Goal: Task Accomplishment & Management: Manage account settings

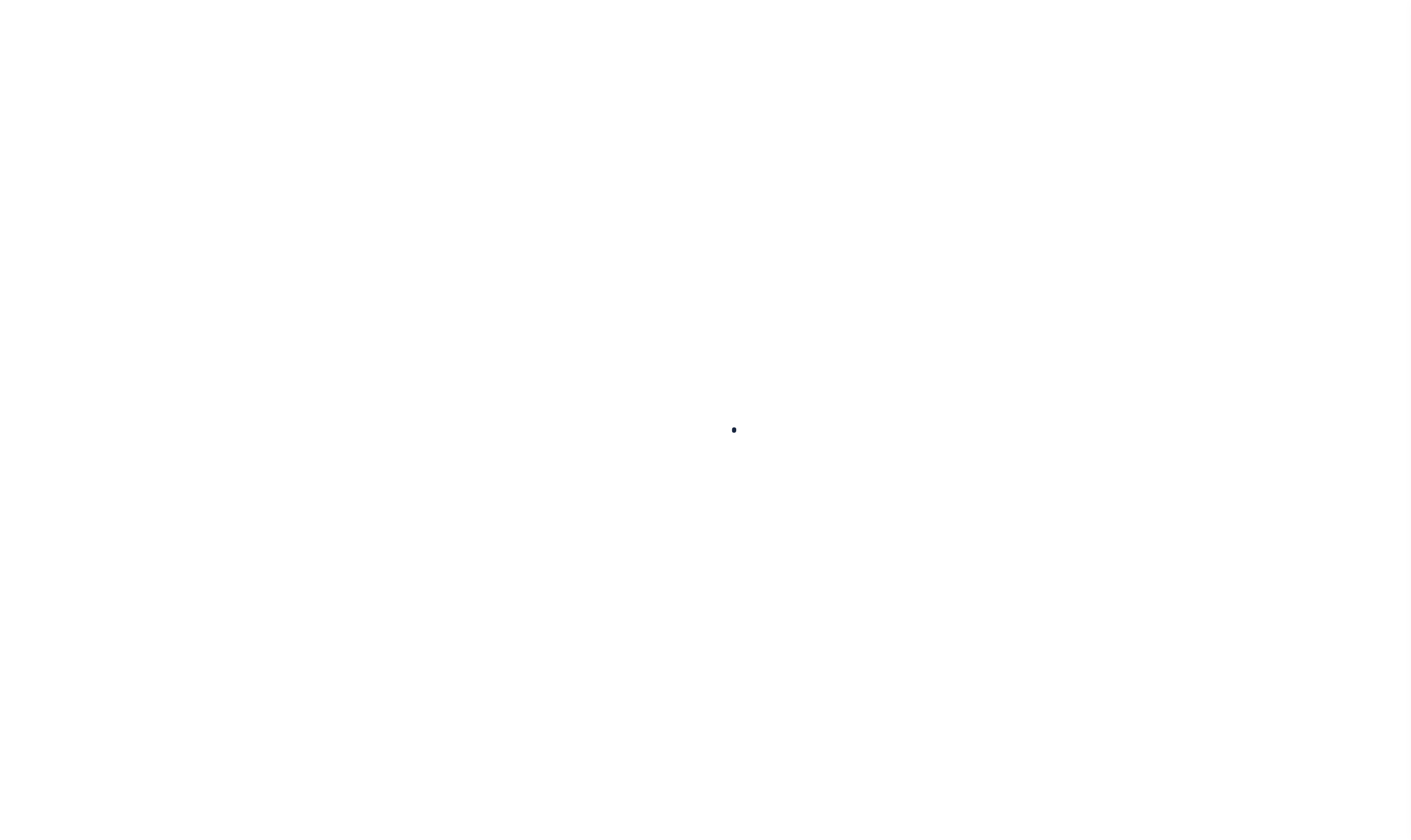
select select
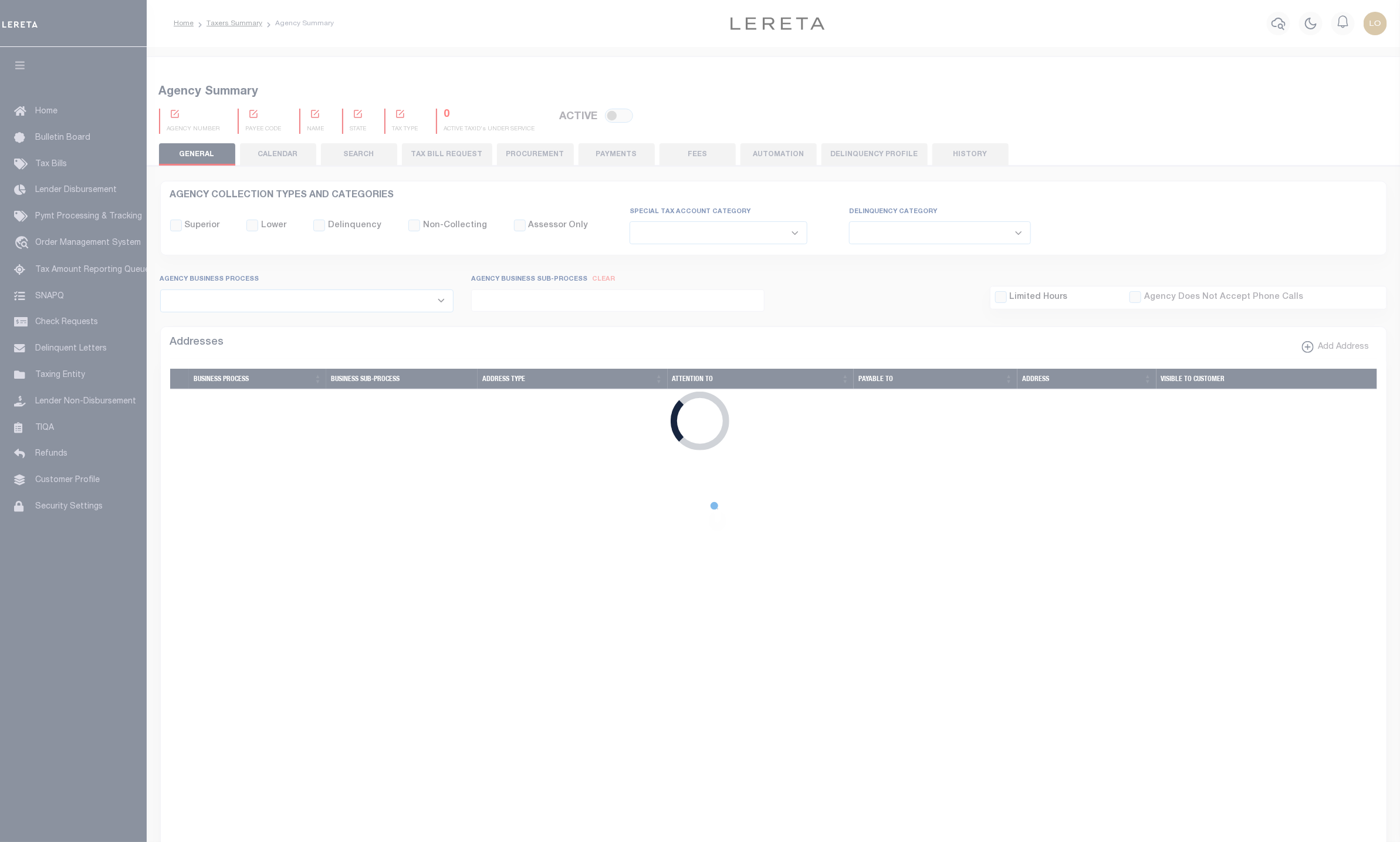
checkbox input "false"
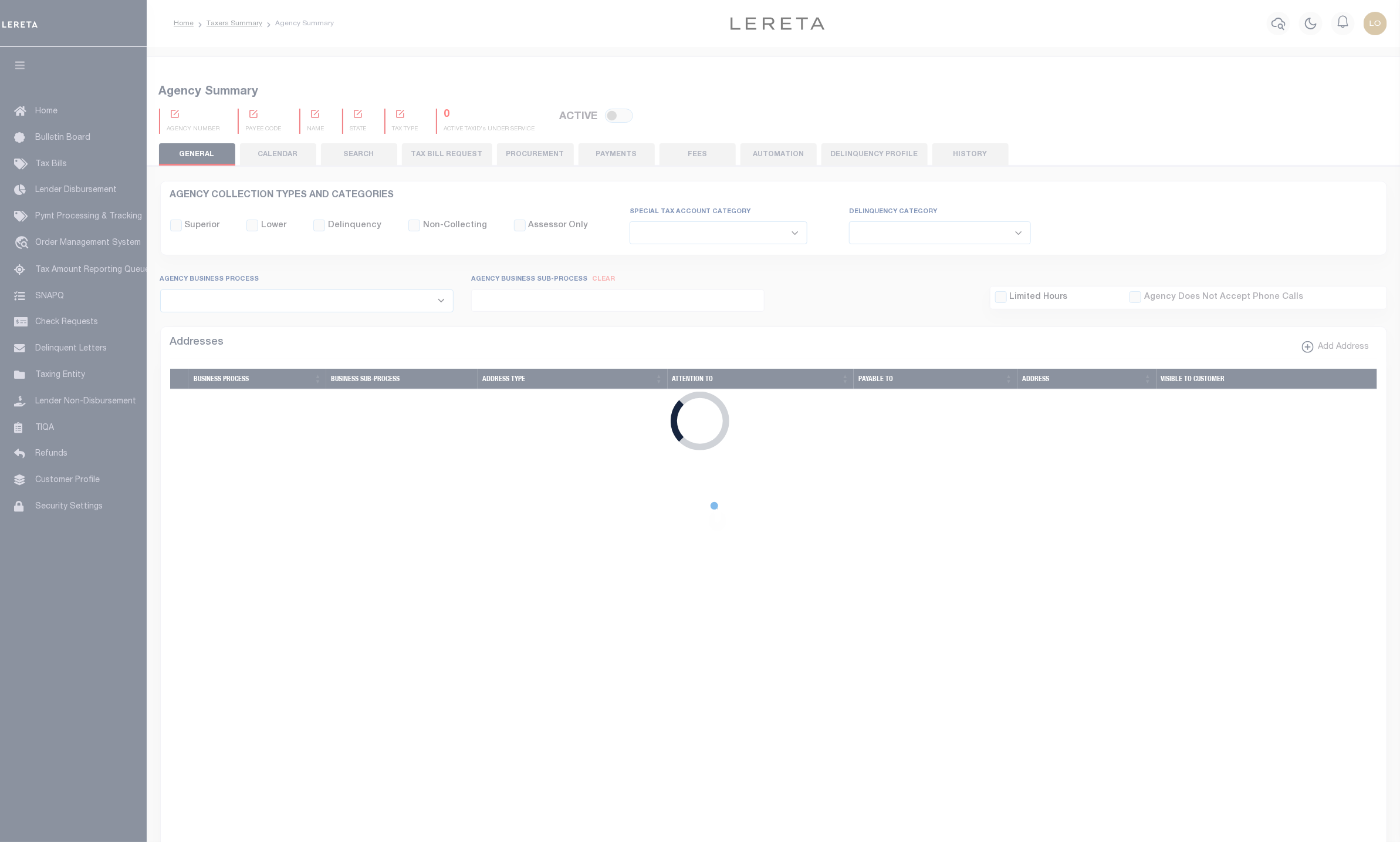
checkbox input "false"
type input "107306000"
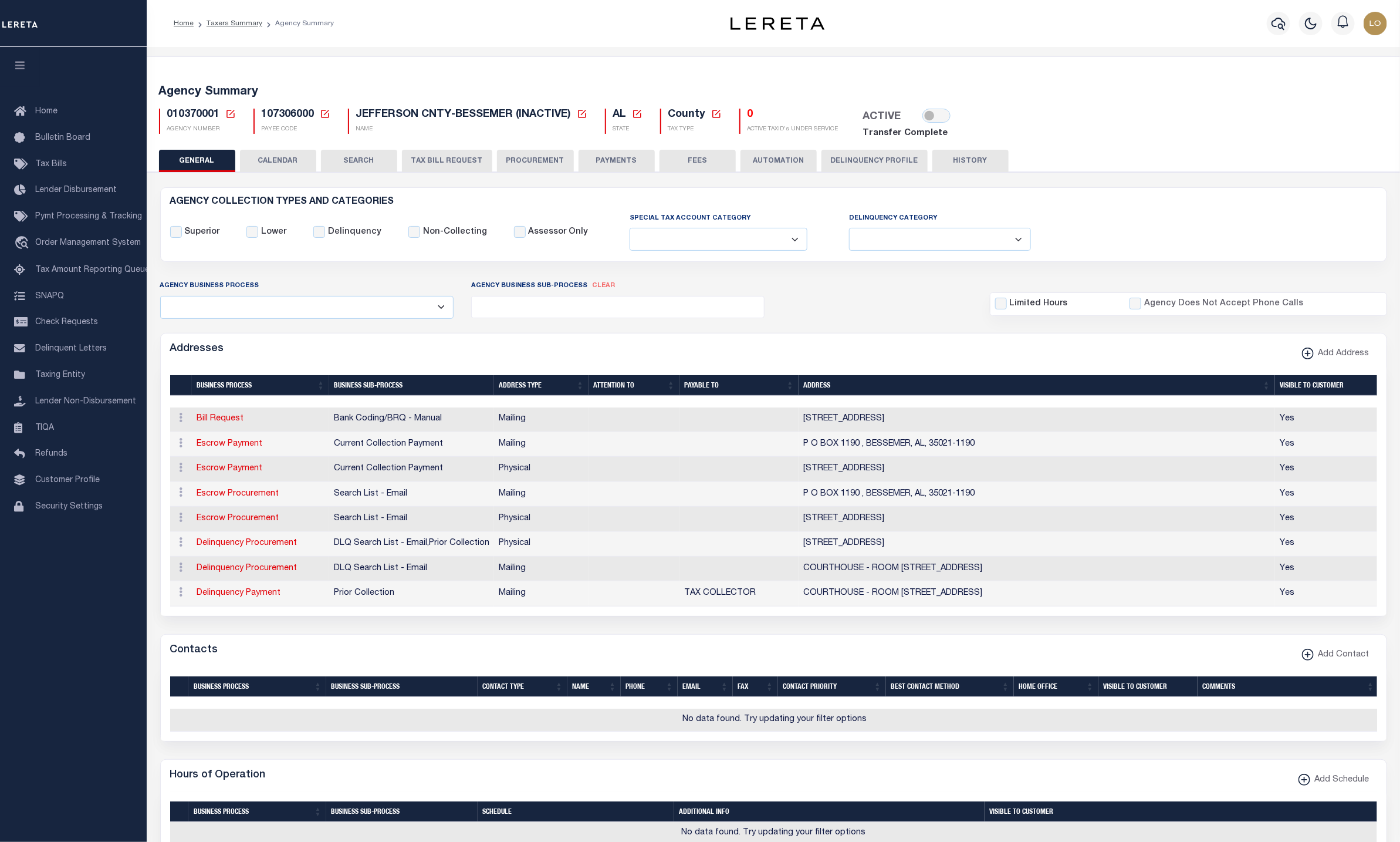
click at [929, 106] on div "010370001 Agency Number Edit Cancel Ok" at bounding box center [774, 120] width 1247 height 41
click at [927, 118] on input "checkbox" at bounding box center [937, 115] width 28 height 14
checkbox input "true"
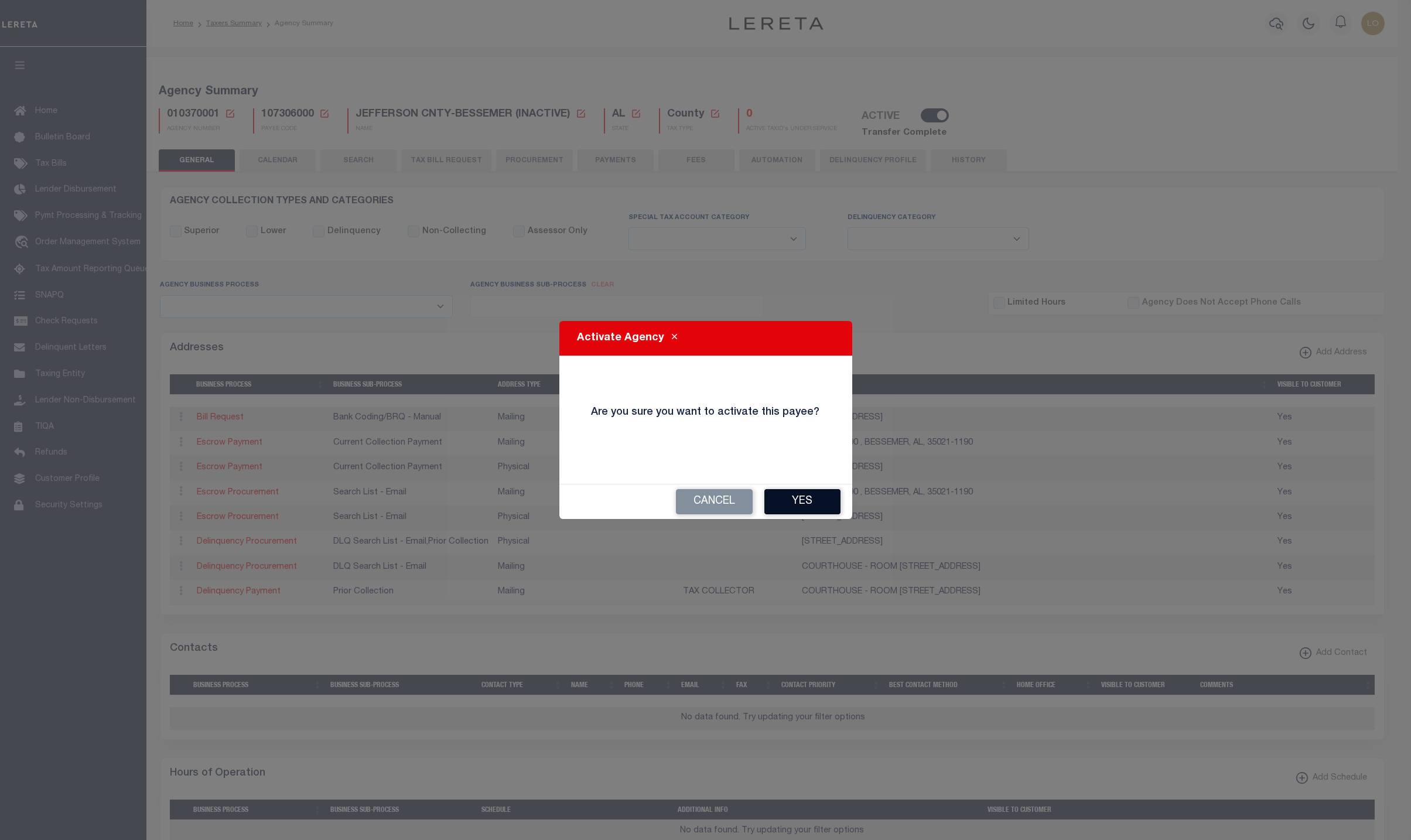
click at [796, 503] on button "Yes" at bounding box center [802, 501] width 76 height 25
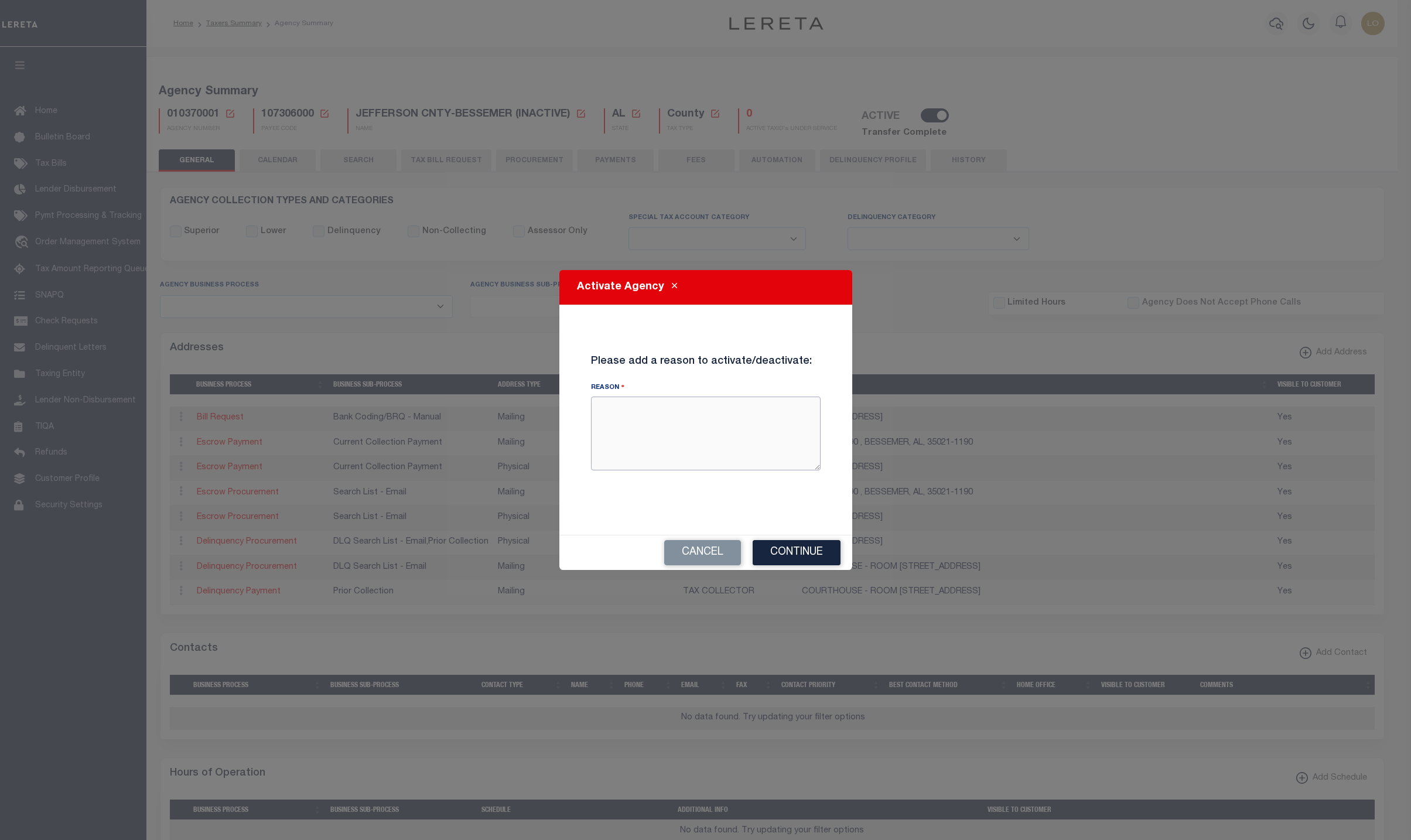
click at [770, 411] on textarea "Reason" at bounding box center [706, 433] width 229 height 74
type textarea "LARZ test"
click at [811, 545] on button "Continue" at bounding box center [797, 552] width 88 height 25
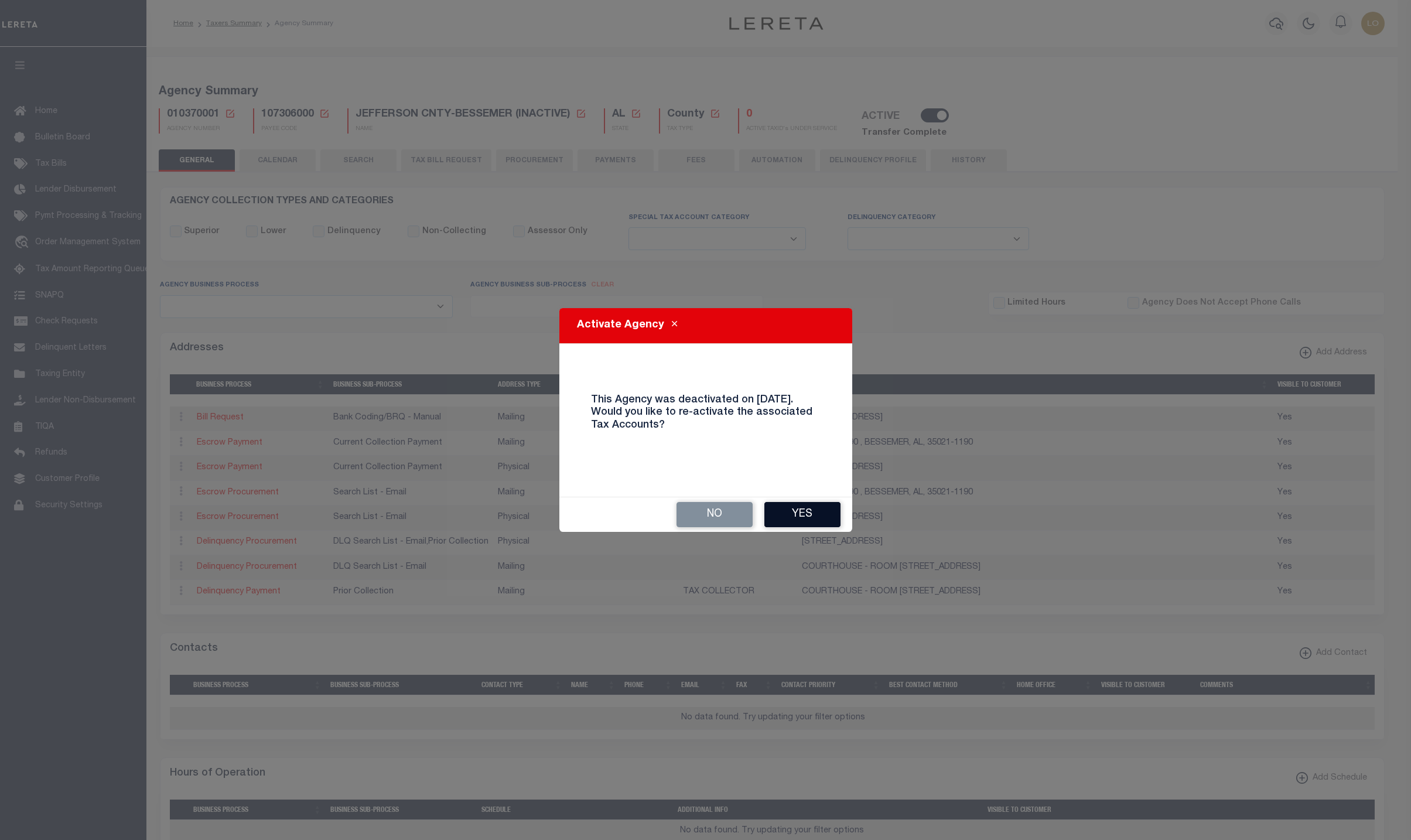
click at [796, 511] on button "Yes" at bounding box center [802, 514] width 76 height 25
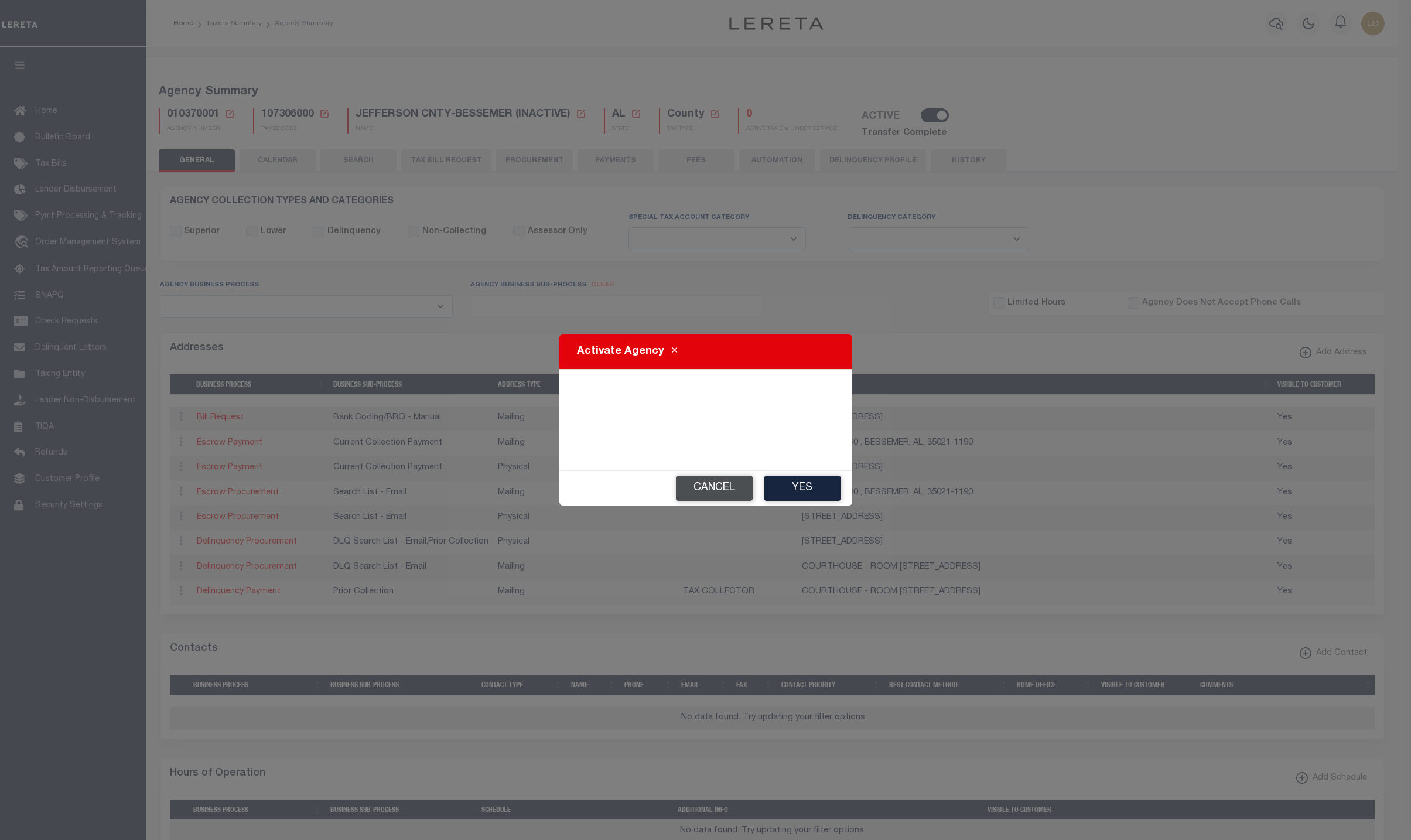
click at [720, 497] on button "Cancel" at bounding box center [714, 488] width 76 height 25
checkbox input "true"
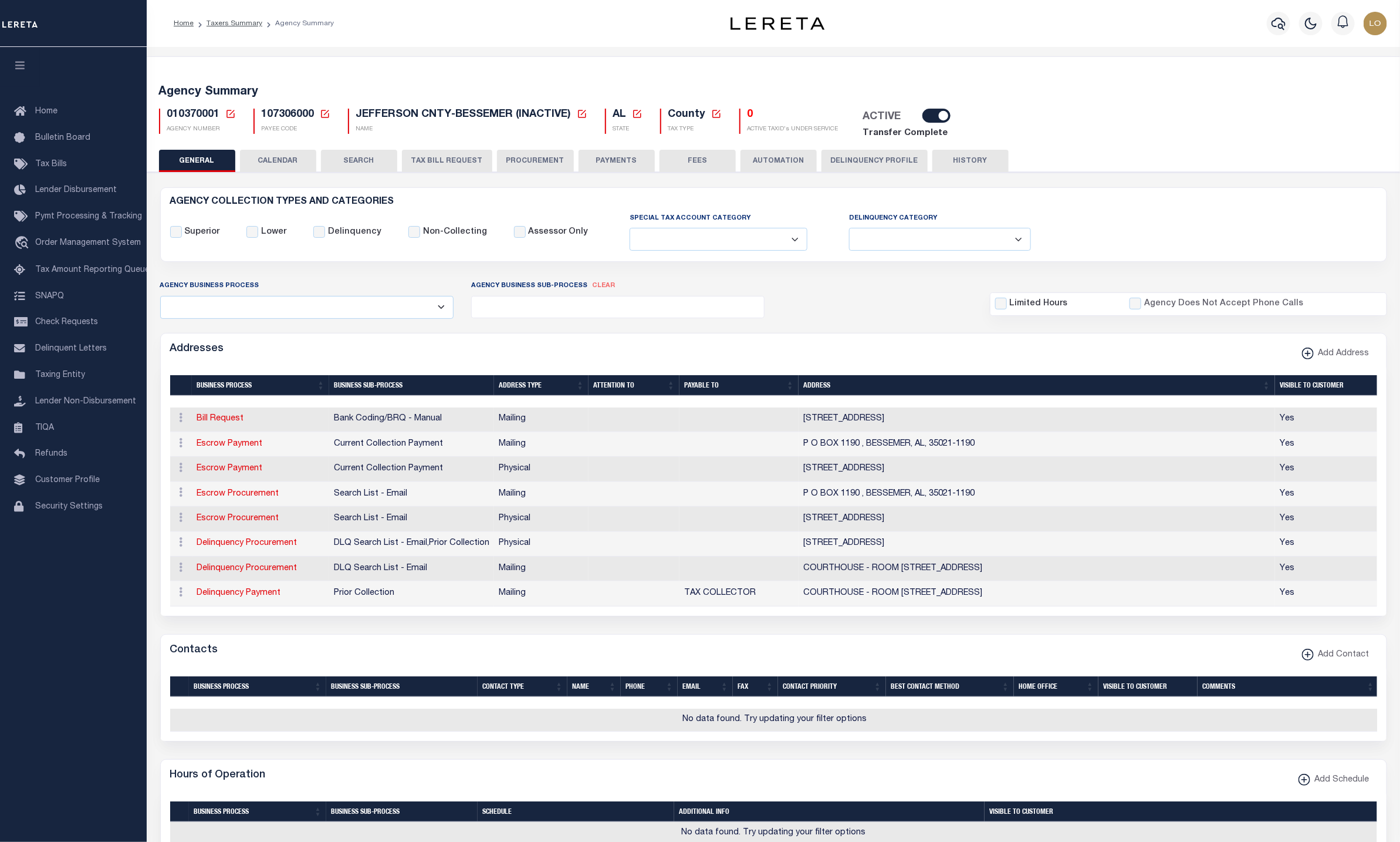
click at [231, 117] on icon at bounding box center [230, 113] width 10 height 10
click at [354, 166] on input "Agency Number" at bounding box center [369, 155] width 236 height 23
paste input "370020000"
type input "370020000"
click at [462, 191] on button "Ok" at bounding box center [458, 186] width 59 height 21
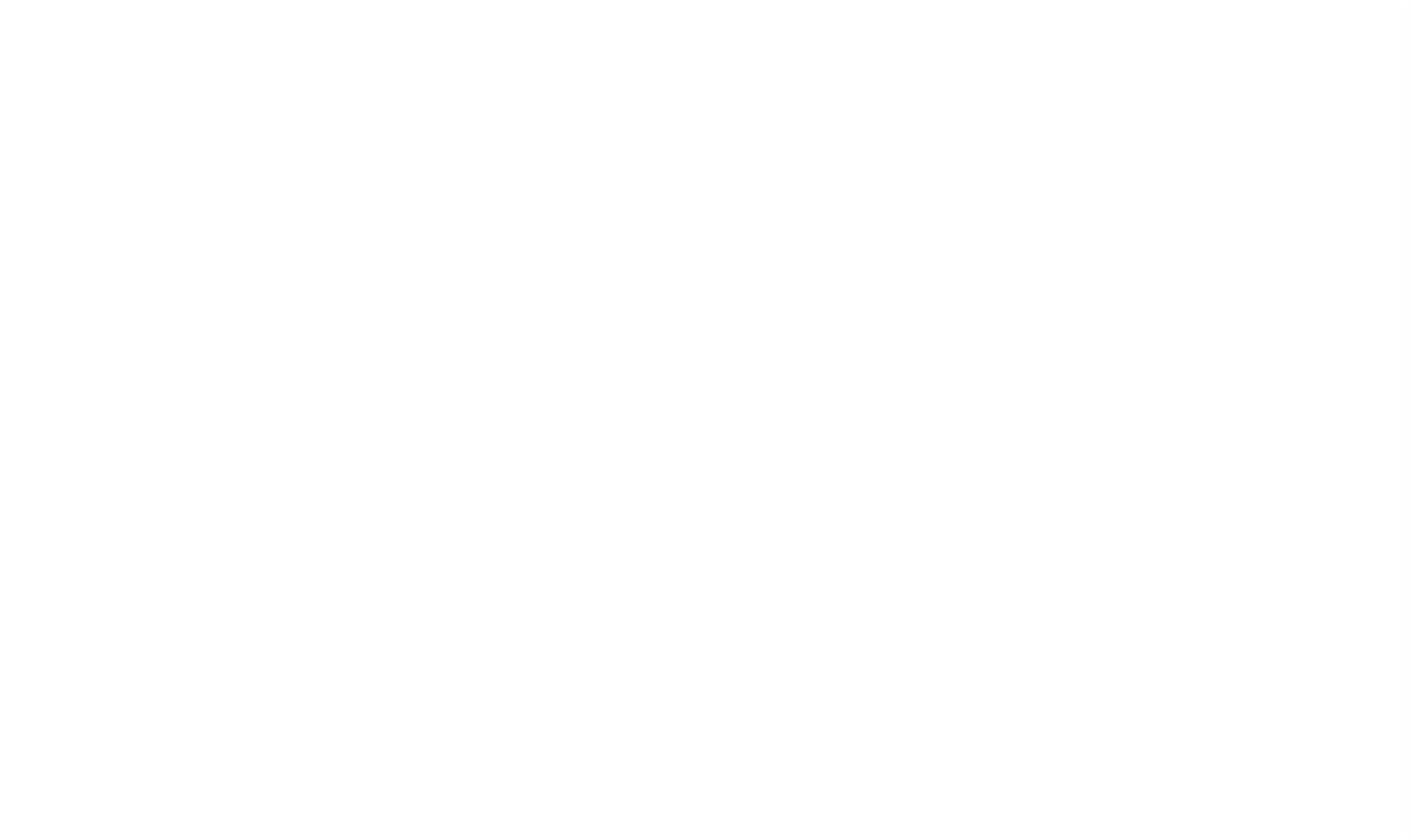
select select
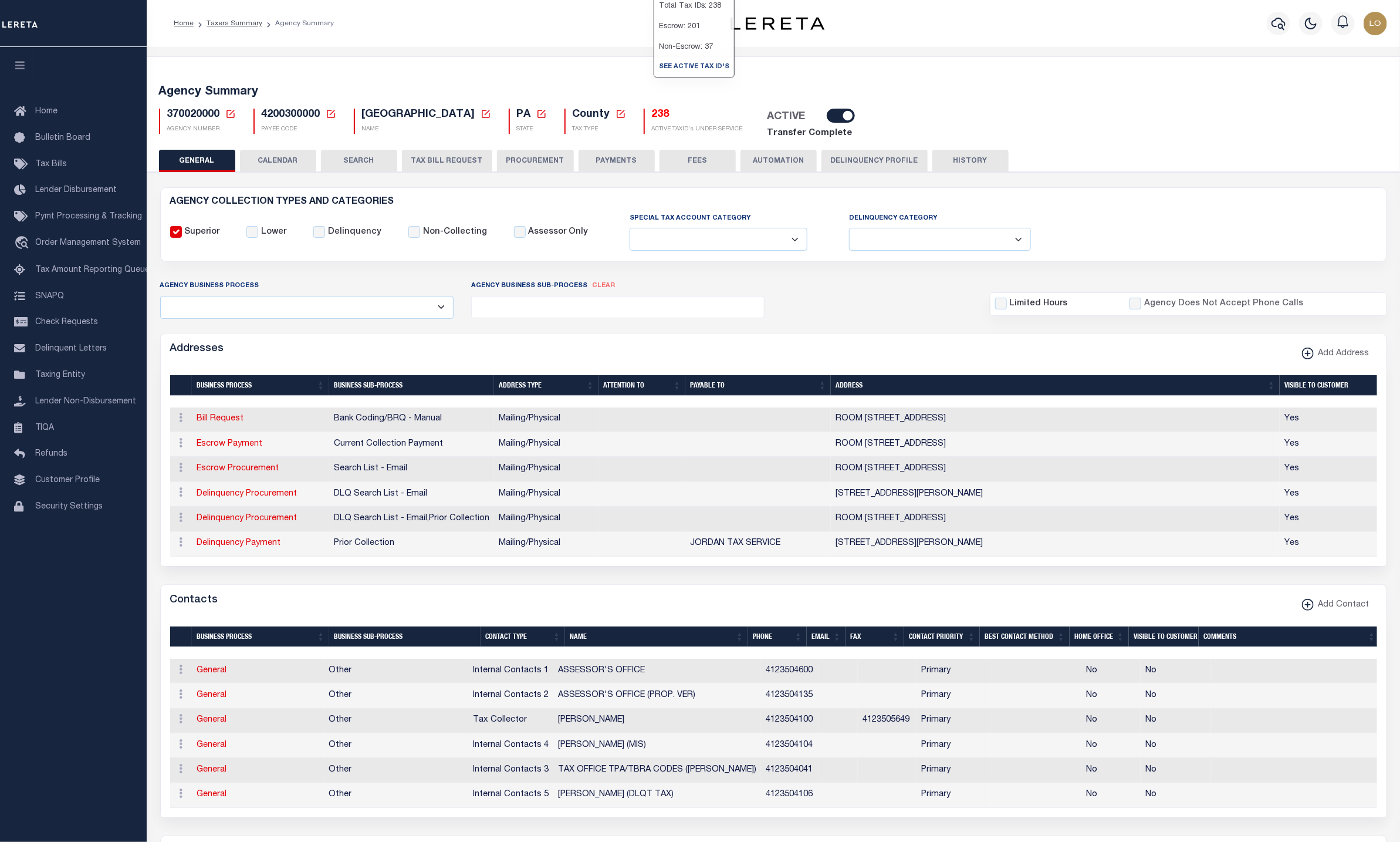
click at [232, 111] on icon at bounding box center [230, 113] width 10 height 10
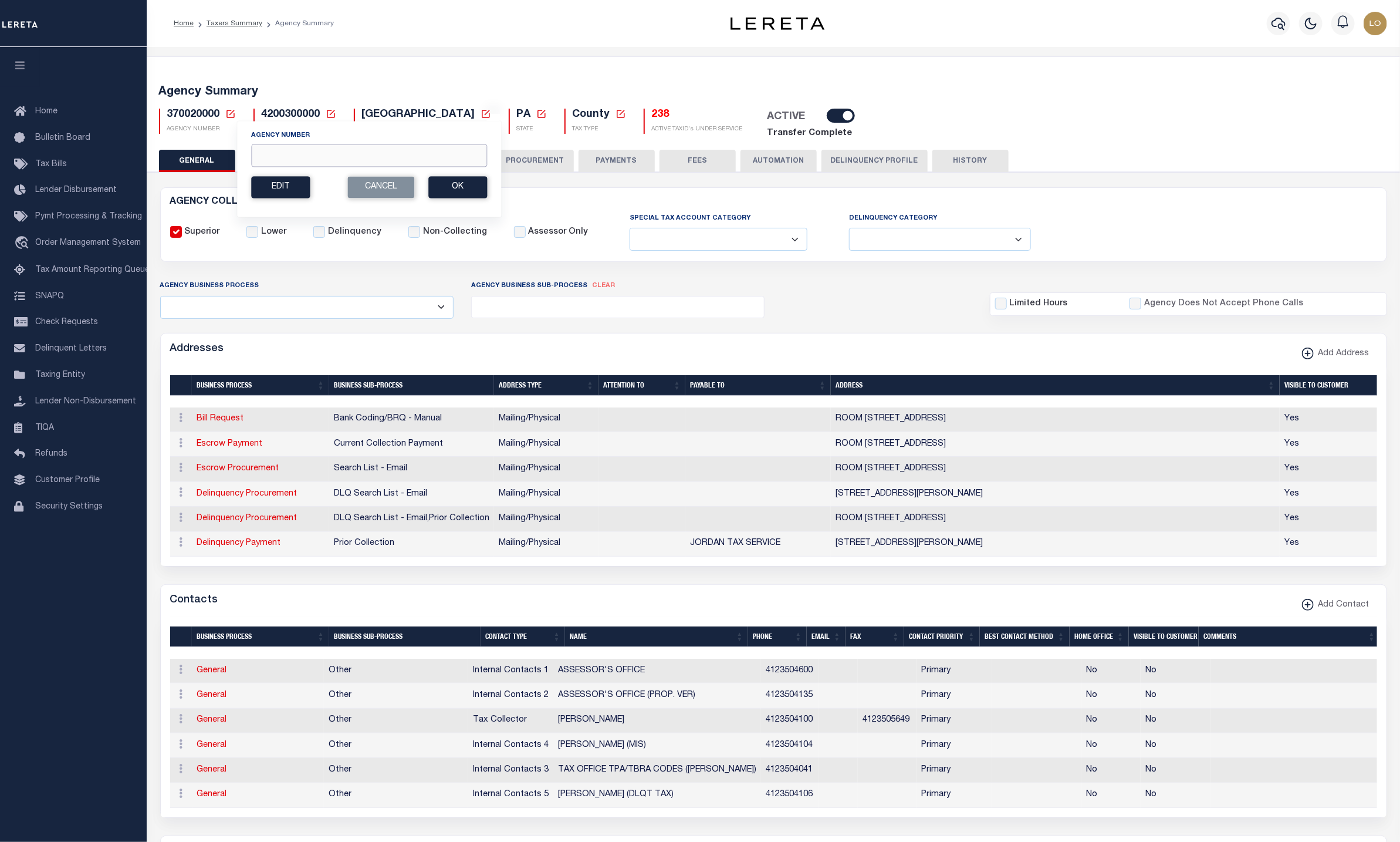
click at [321, 148] on input "Agency Number" at bounding box center [369, 155] width 236 height 23
paste input "422122001"
type input "422122001"
click at [449, 188] on button "Ok" at bounding box center [458, 186] width 59 height 21
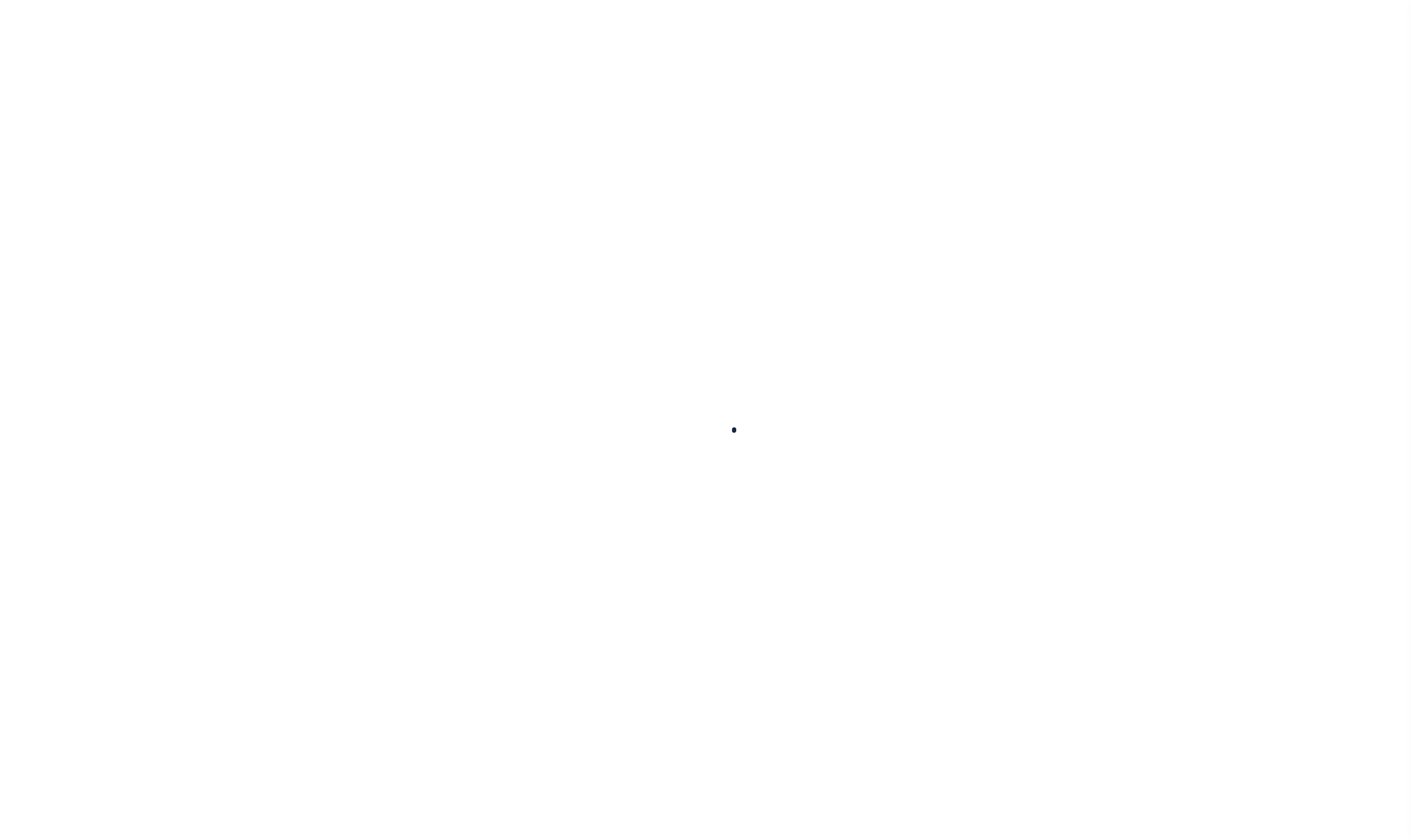
select select
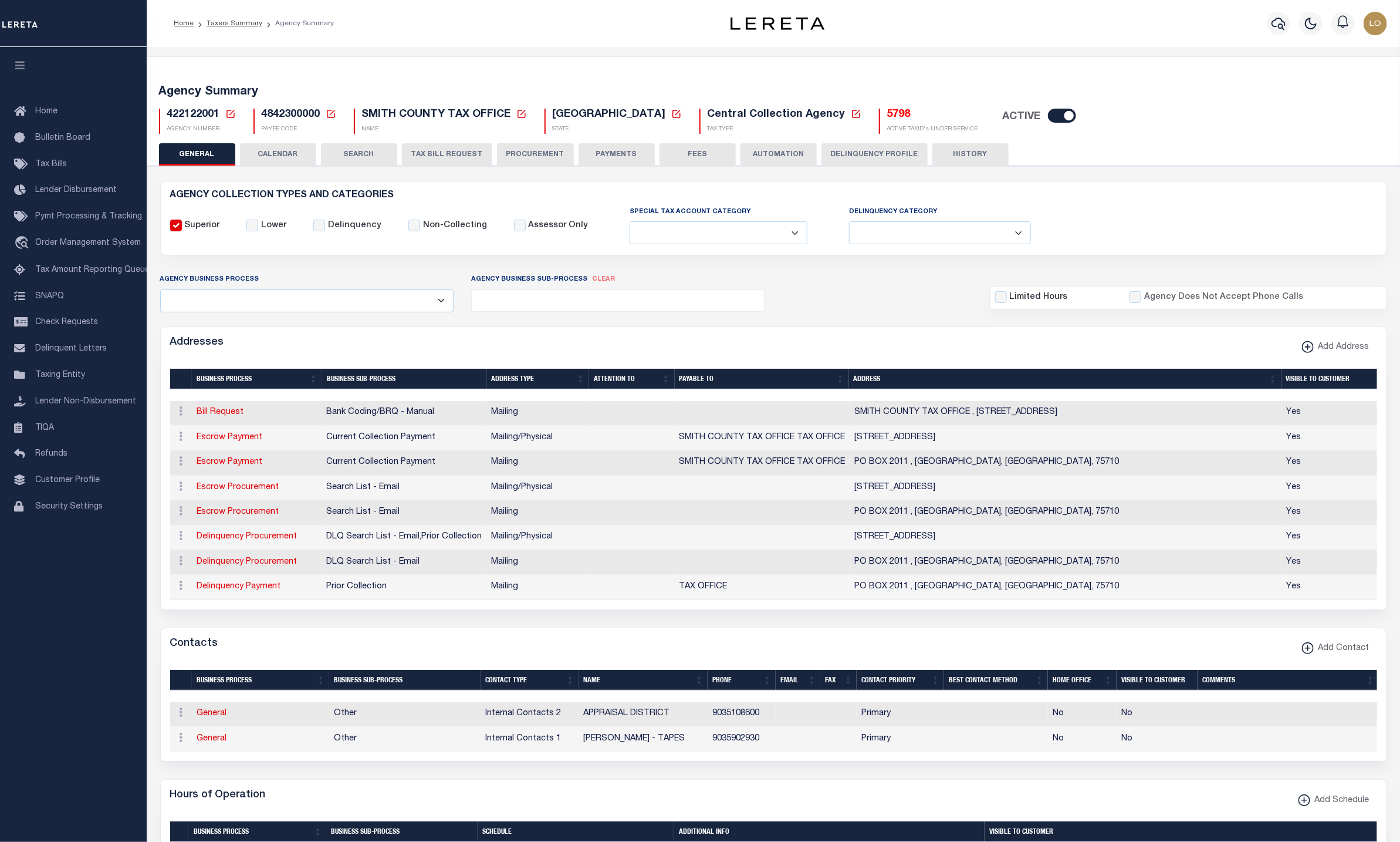
click at [1090, 82] on div "Agency Summary 422122001 Agency Number Edit Cancel Ok New Agency Number Cancel …" at bounding box center [774, 107] width 1258 height 72
click at [180, 115] on span "422122001" at bounding box center [194, 114] width 53 height 10
copy h5 "422122001"
click at [284, 113] on span "4842300000" at bounding box center [291, 114] width 59 height 10
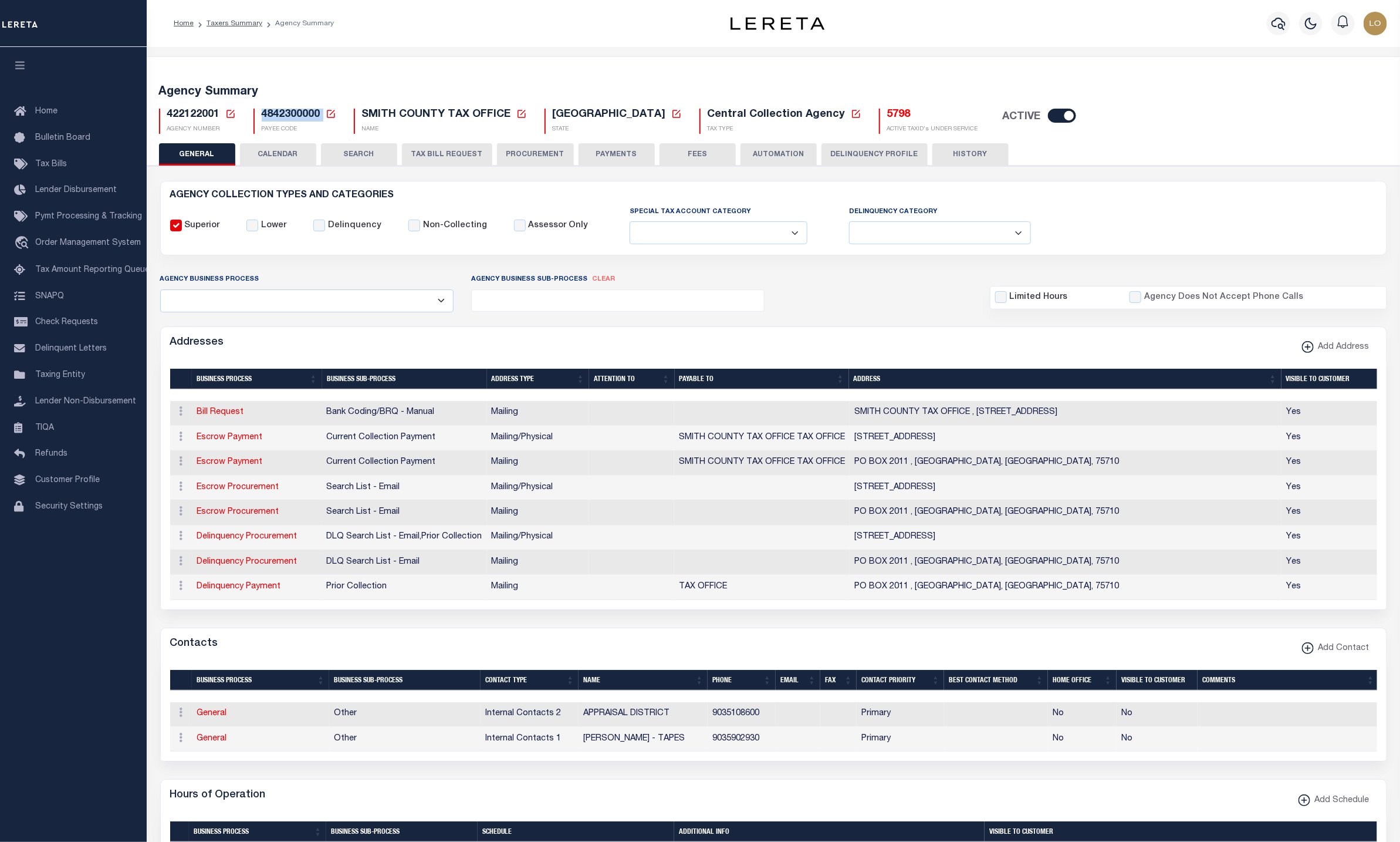
click at [284, 113] on span "4842300000" at bounding box center [291, 114] width 59 height 10
copy h5 "4842300000"
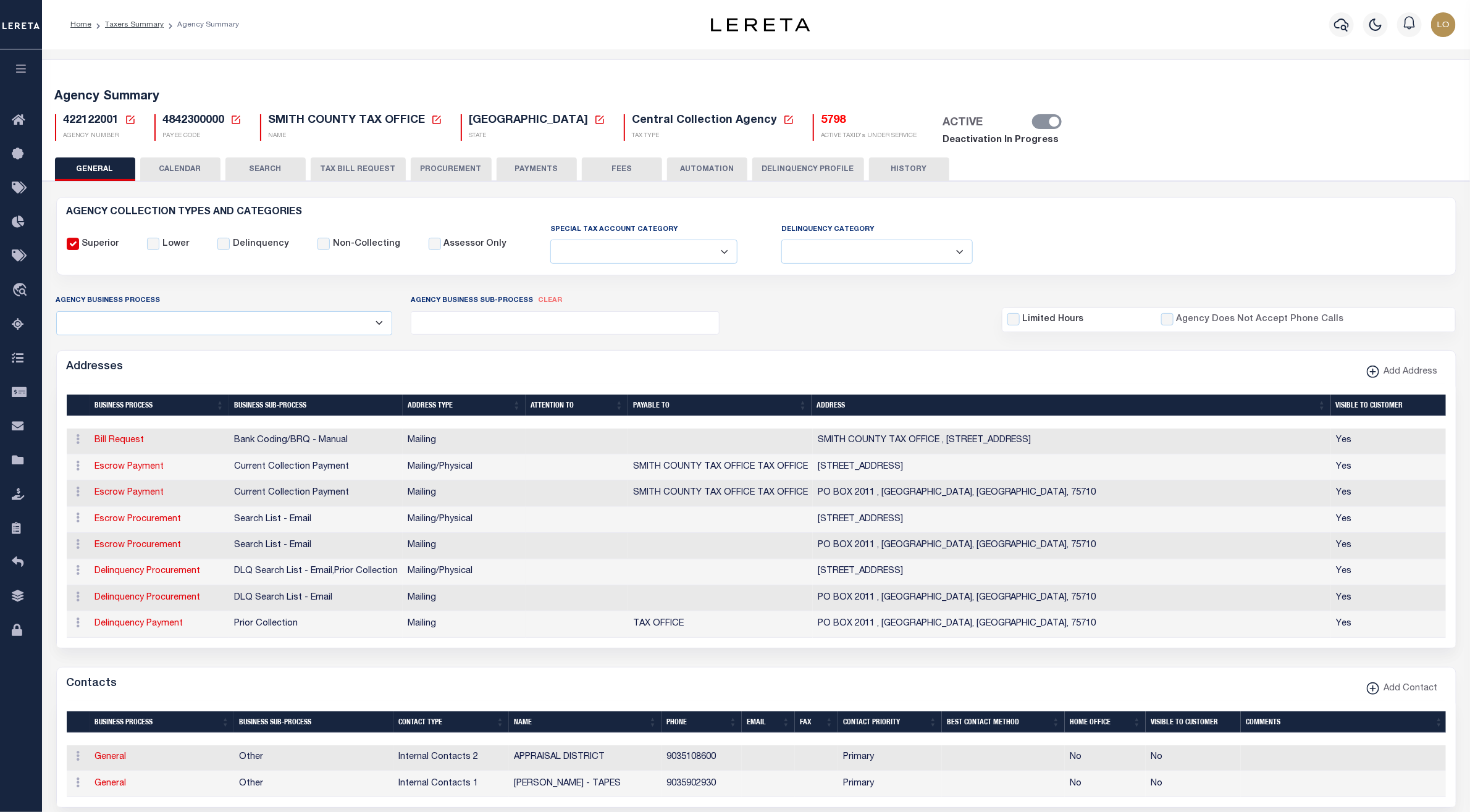
click at [1070, 174] on div "GENERAL CALENDAR SEARCH TAX BILL REQUEST PROCUREMENT PAYMENTS" at bounding box center [756, 168] width 1403 height 23
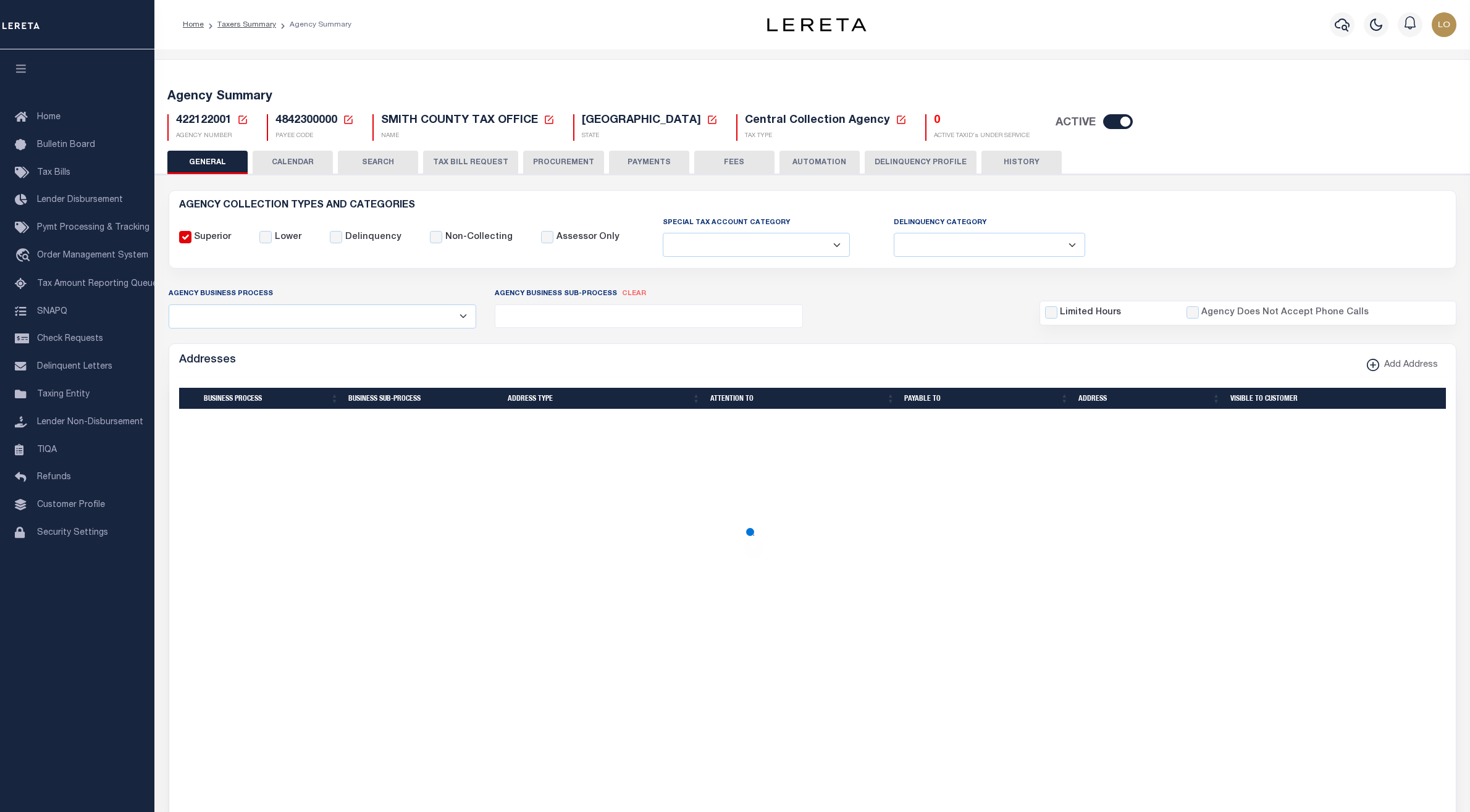
select select
click at [299, 126] on h5 "4842300000 Payee Code Cancel Ok" at bounding box center [315, 121] width 79 height 14
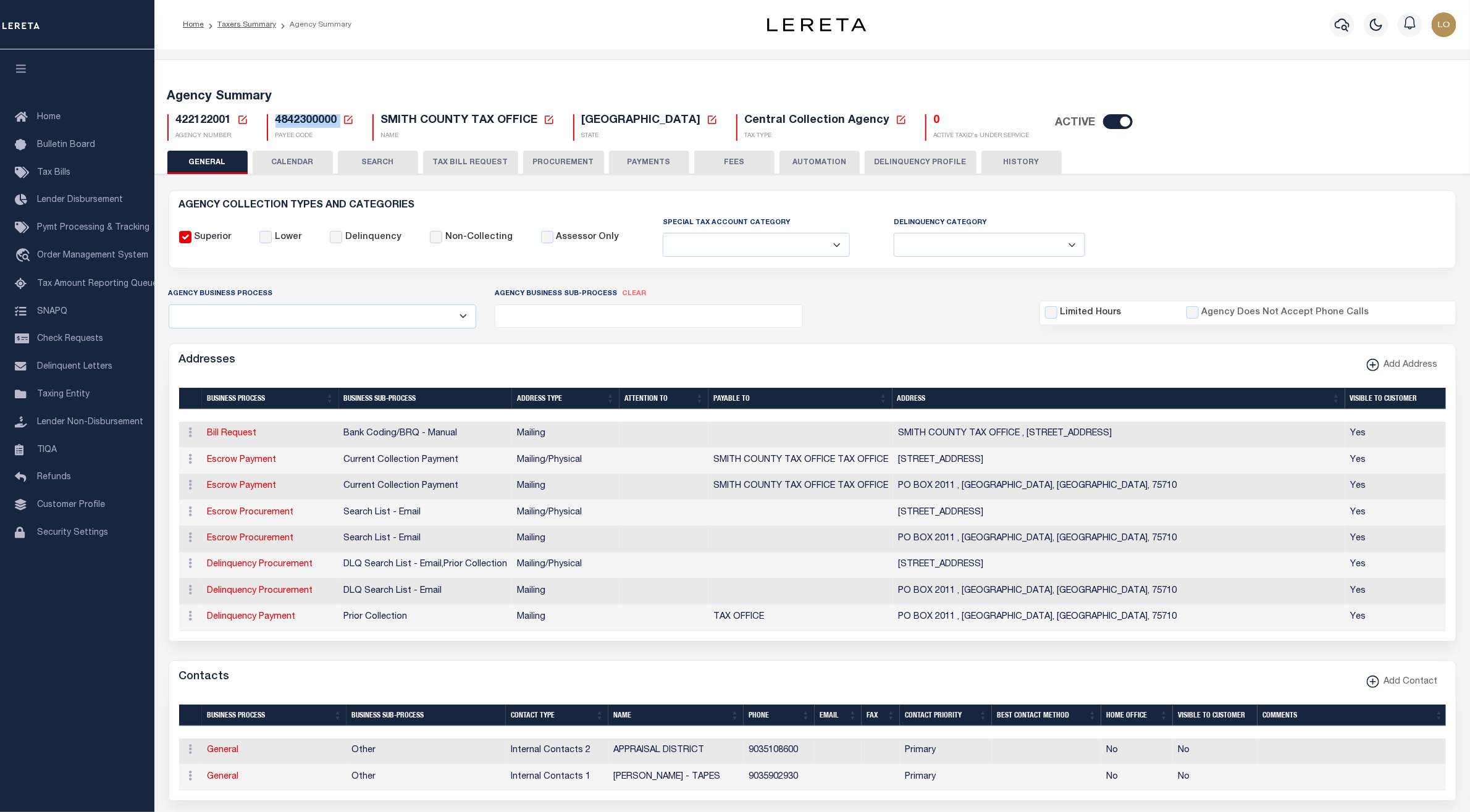
click at [299, 126] on span "4842300000" at bounding box center [307, 120] width 62 height 11
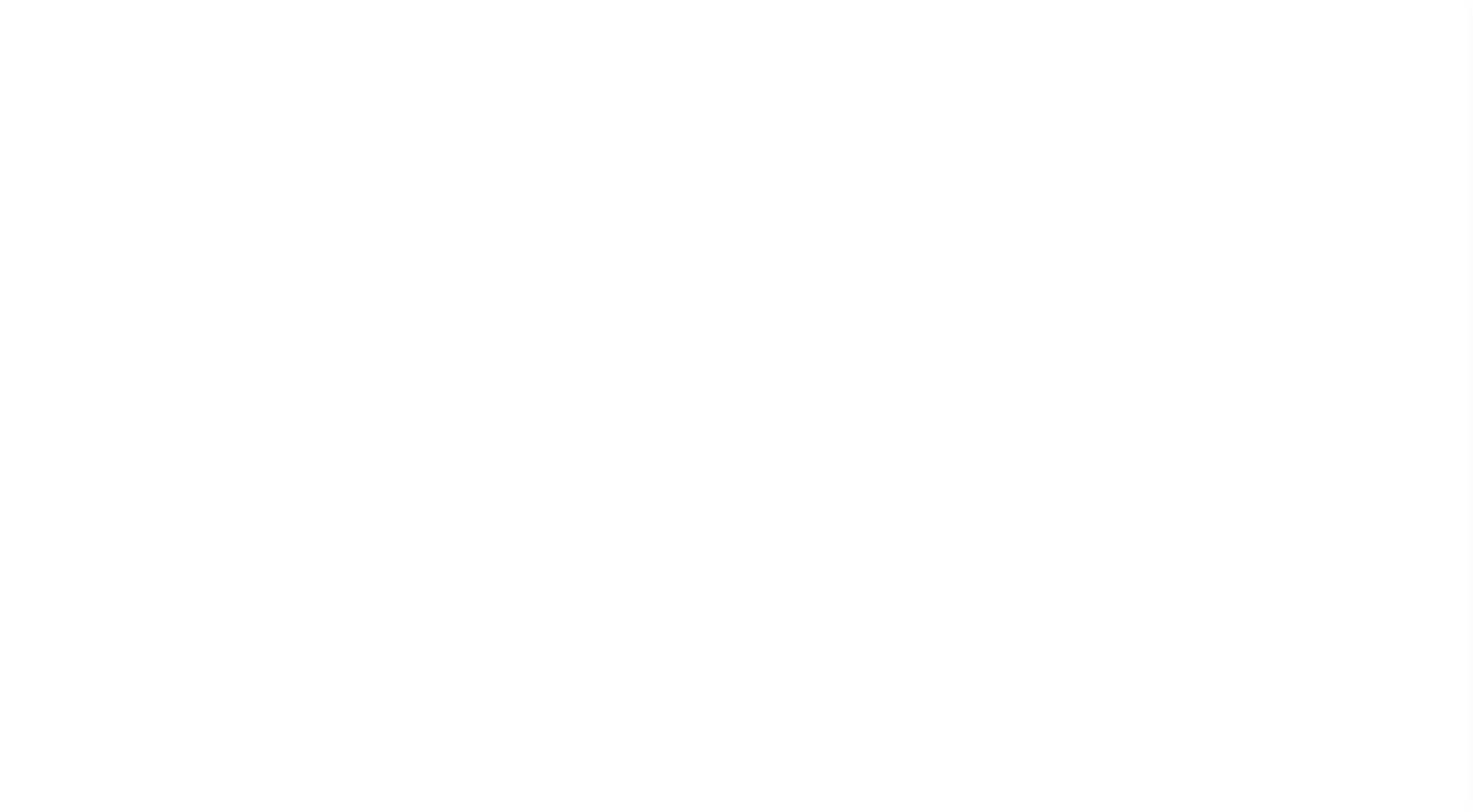
select select
checkbox input "false"
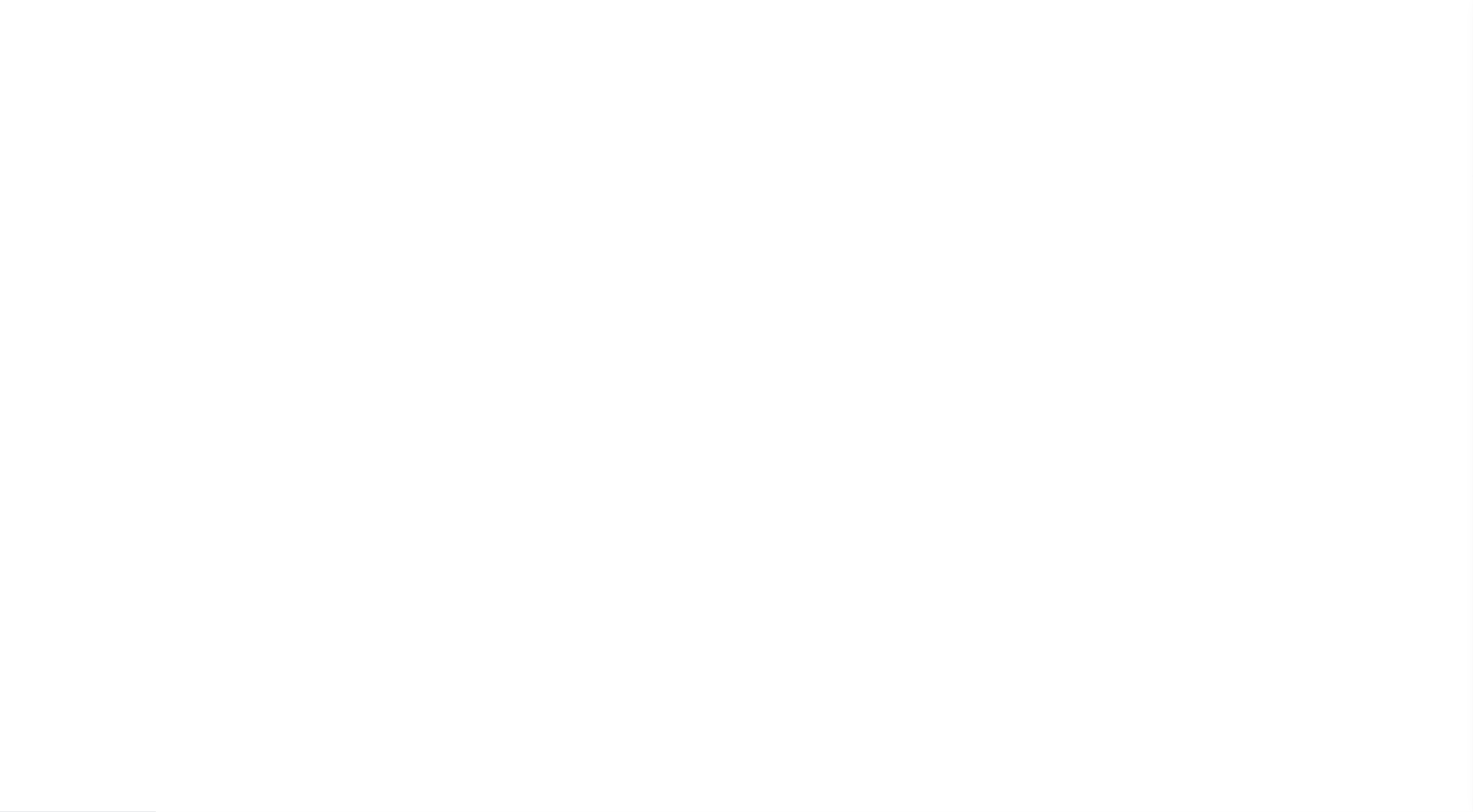
checkbox input "false"
type input "4842300000"
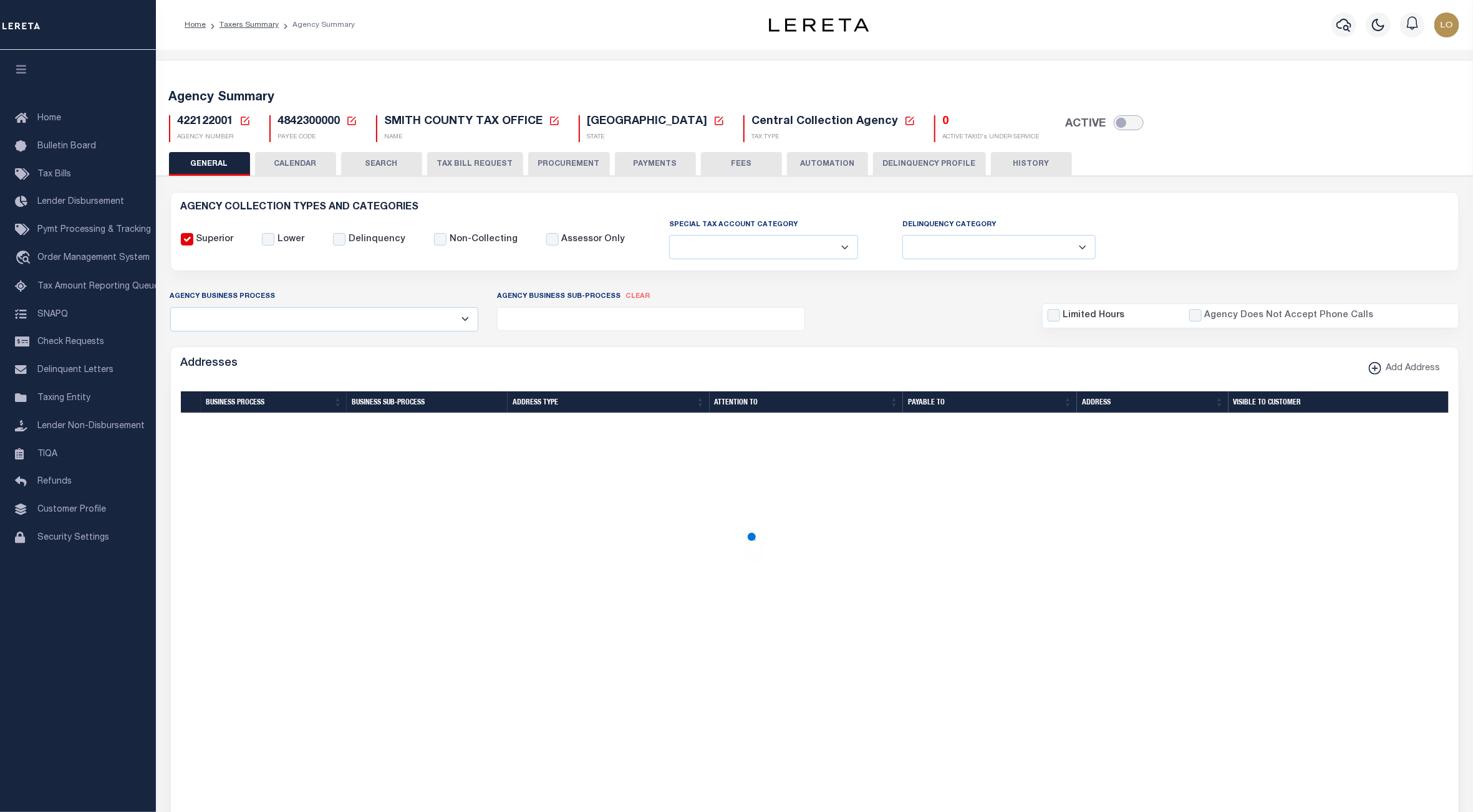
click at [1114, 122] on input "checkbox" at bounding box center [1129, 122] width 30 height 15
checkbox input "true"
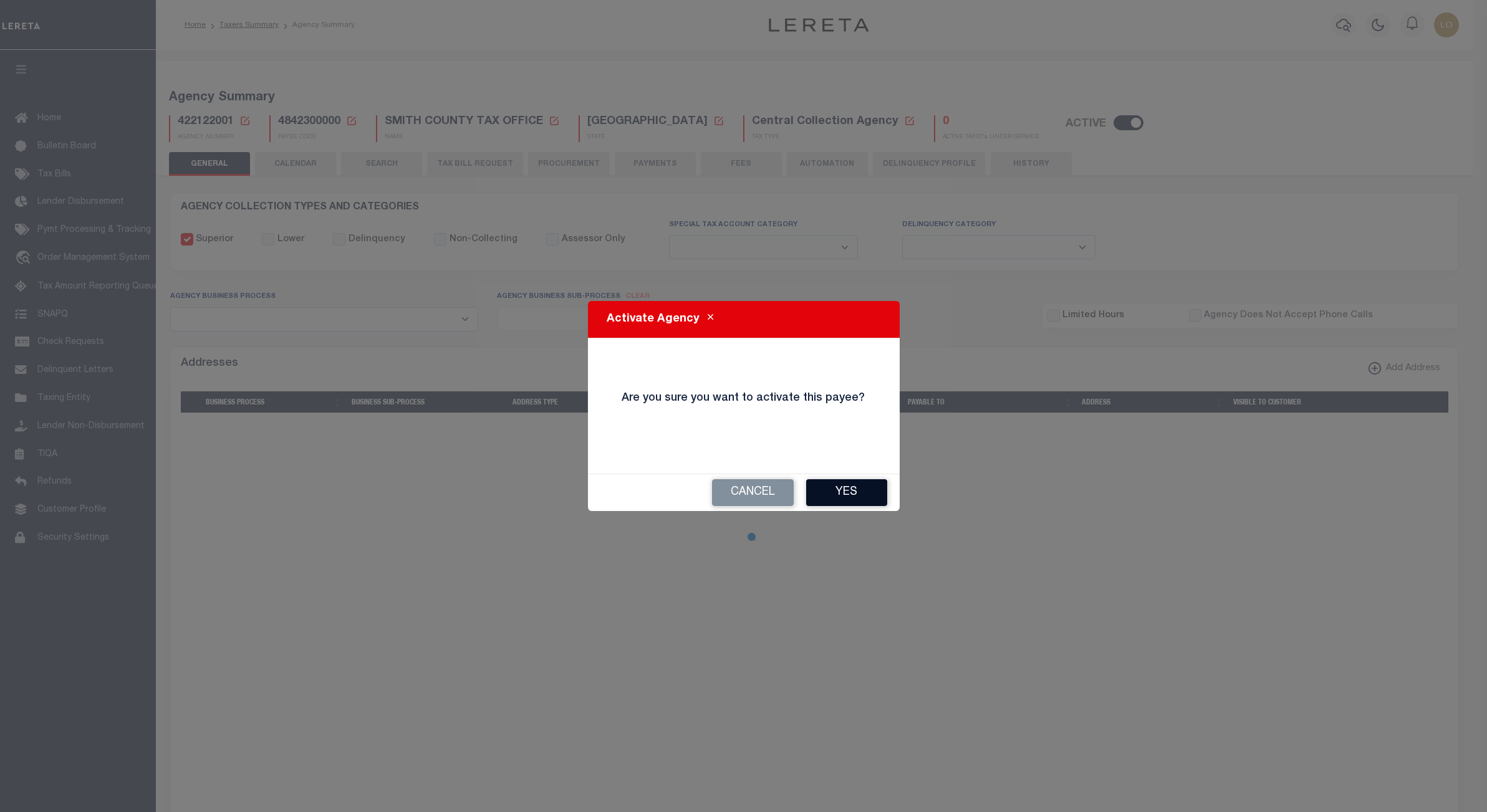
click at [857, 500] on button "Yes" at bounding box center [847, 492] width 81 height 27
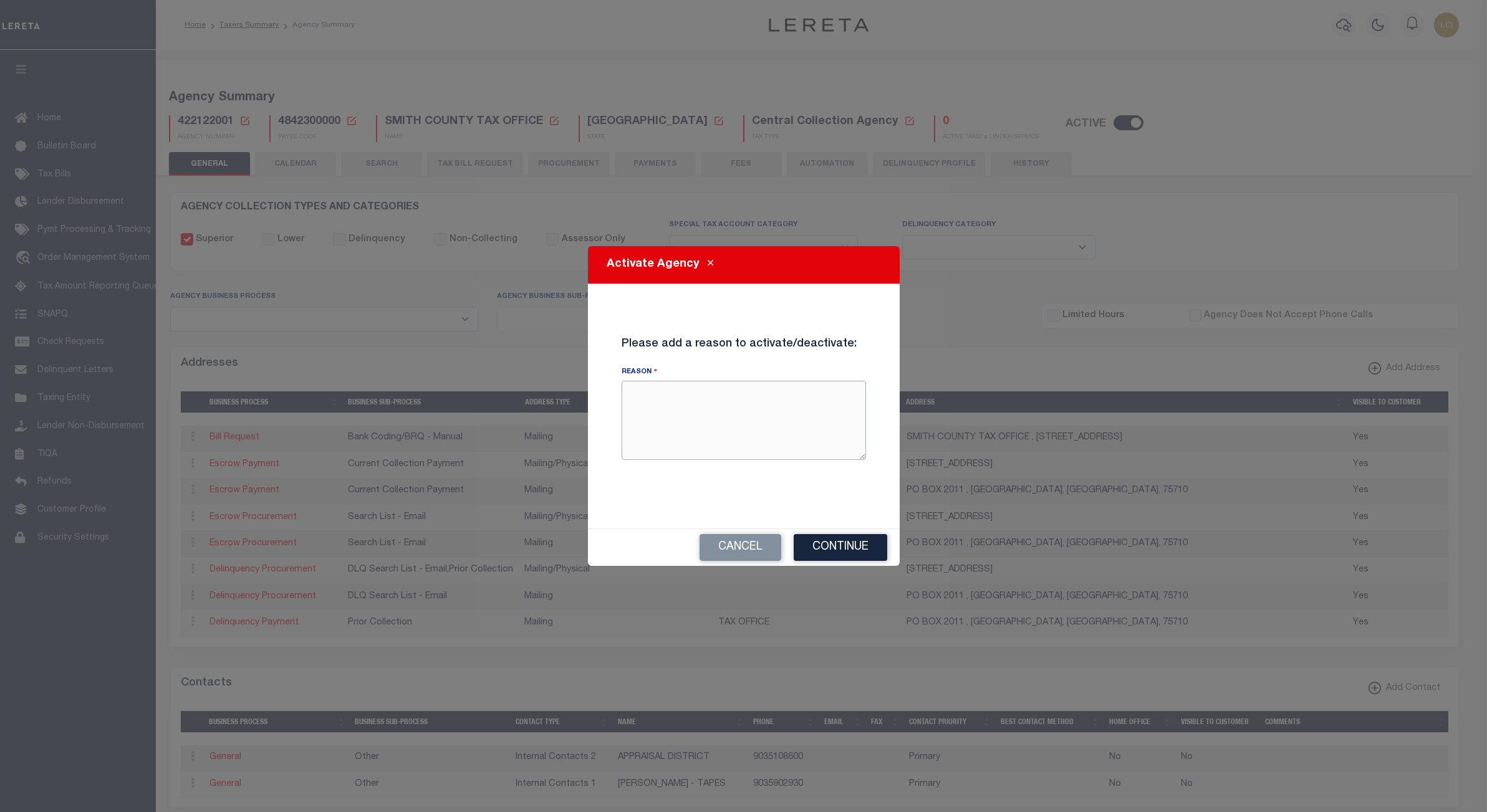
click at [807, 425] on textarea "Reason" at bounding box center [743, 420] width 244 height 79
type textarea "LARZ test"
click at [848, 547] on button "Continue" at bounding box center [841, 547] width 94 height 27
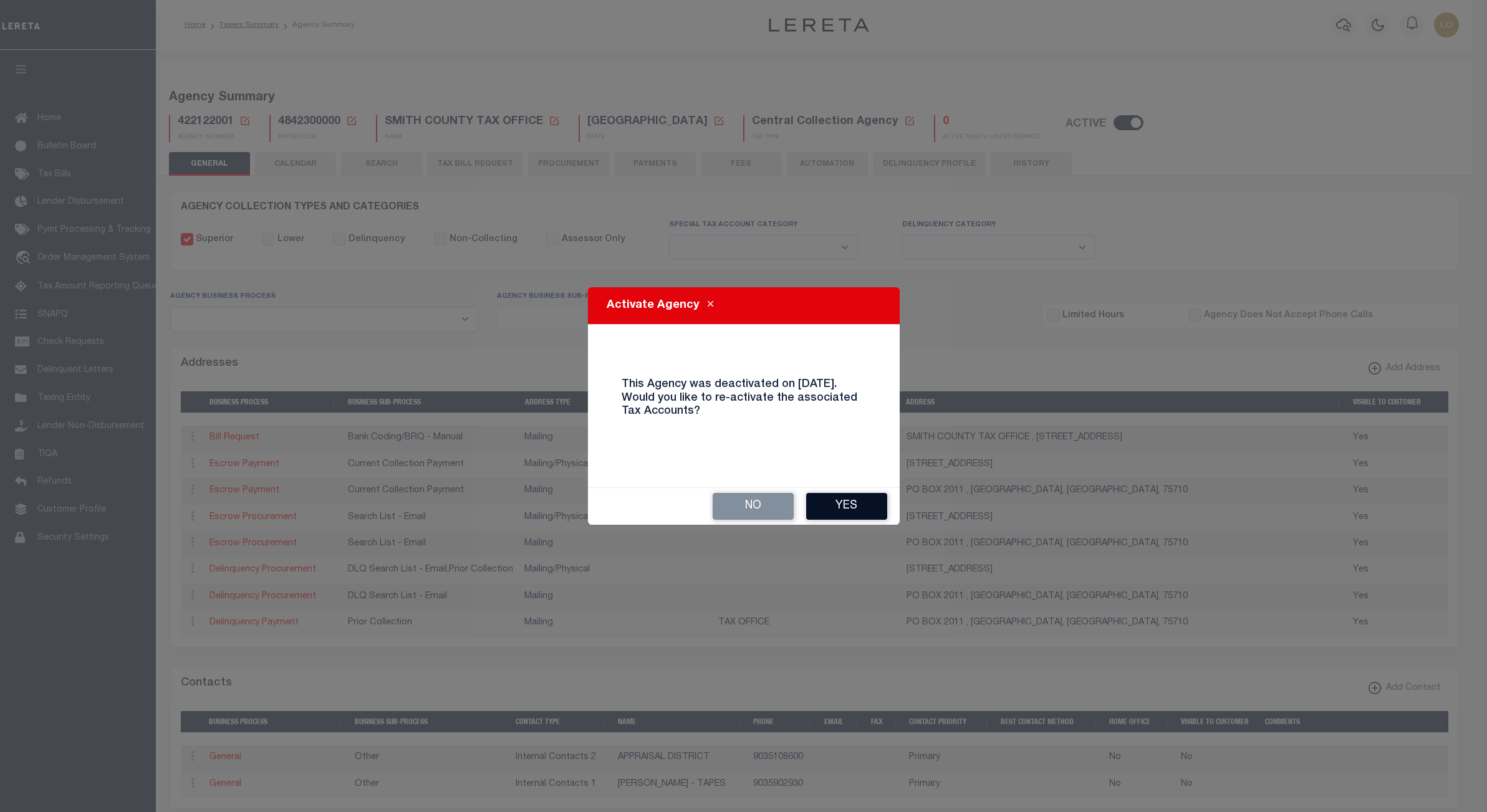
click at [860, 516] on button "Yes" at bounding box center [847, 506] width 81 height 27
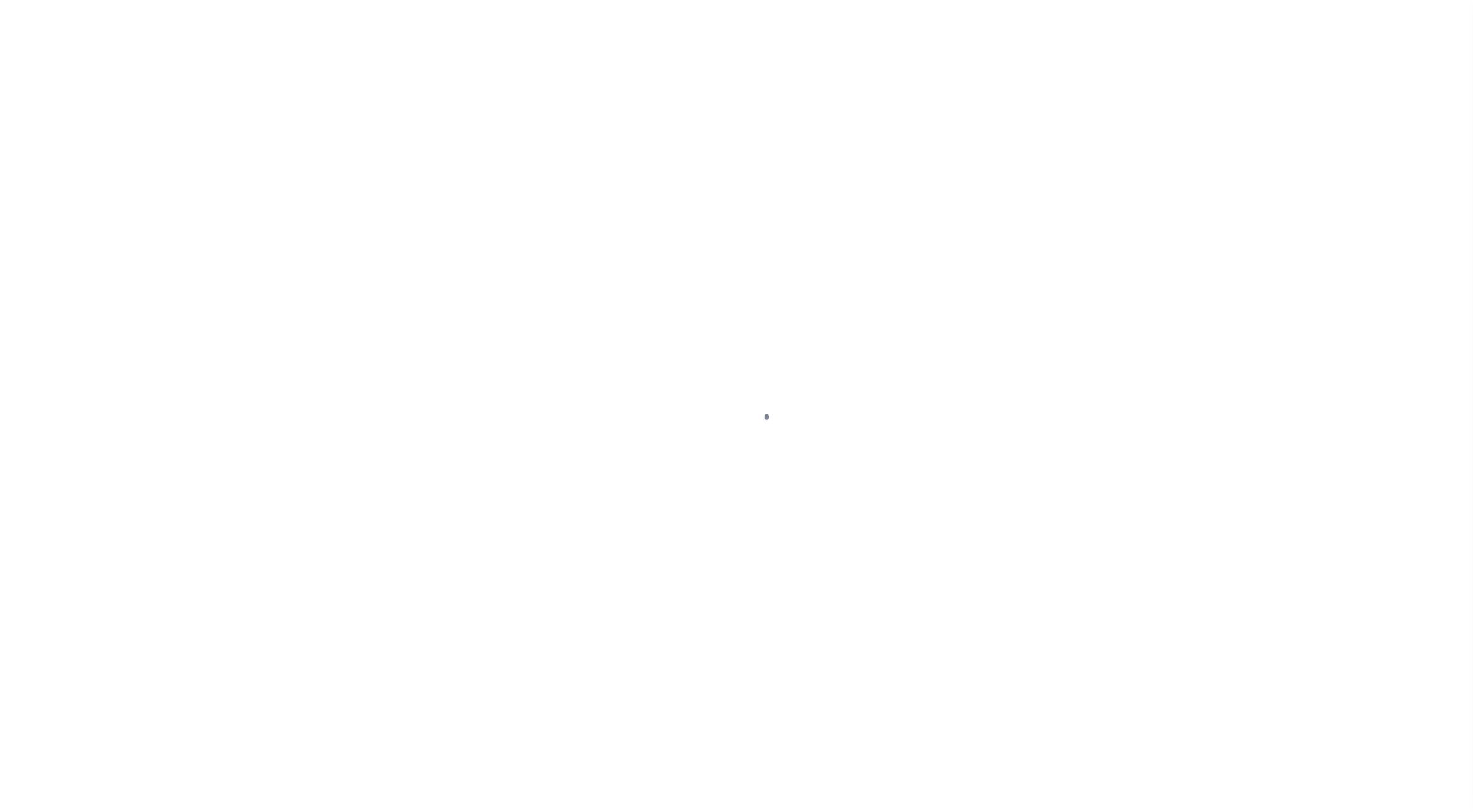
select select
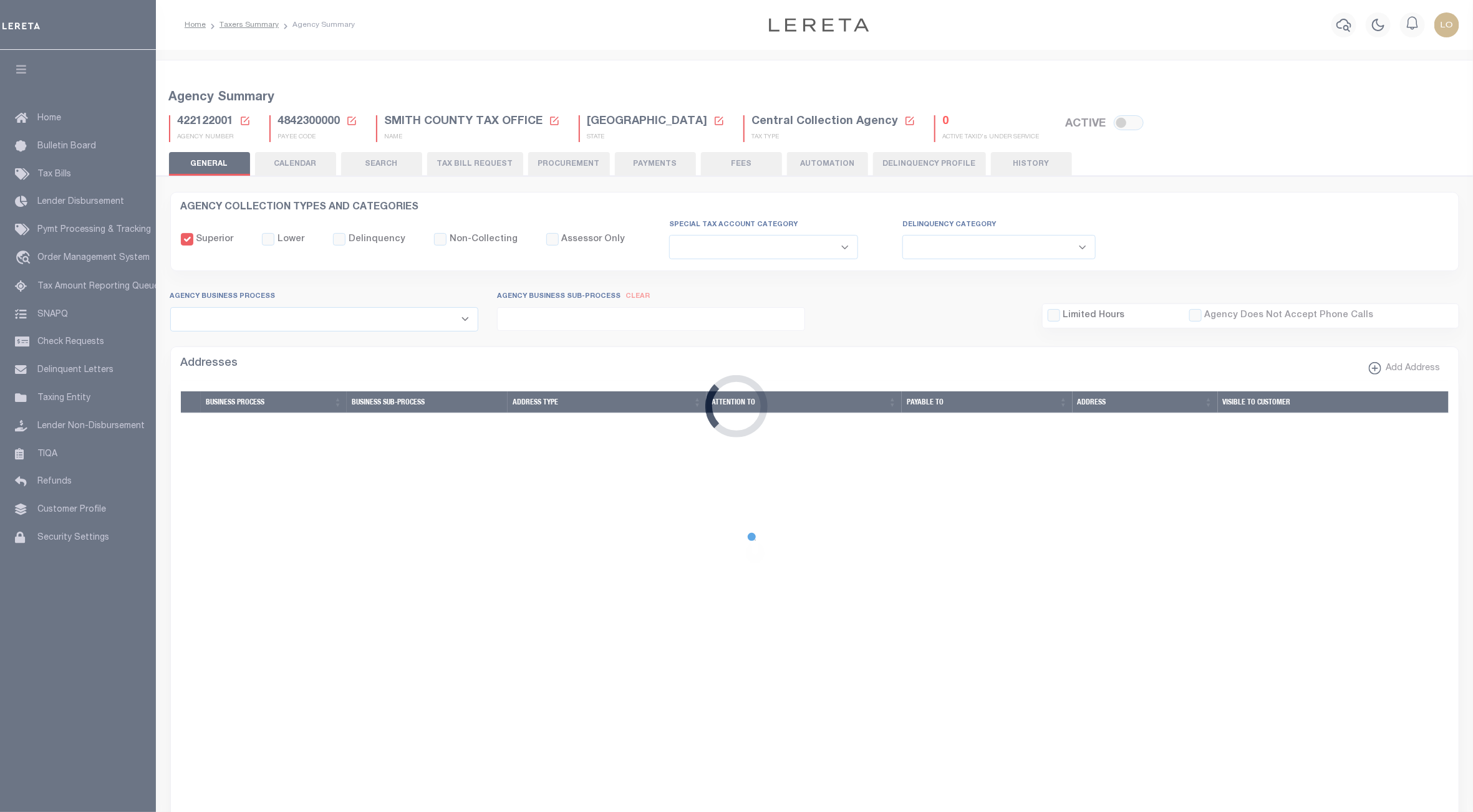
checkbox input "false"
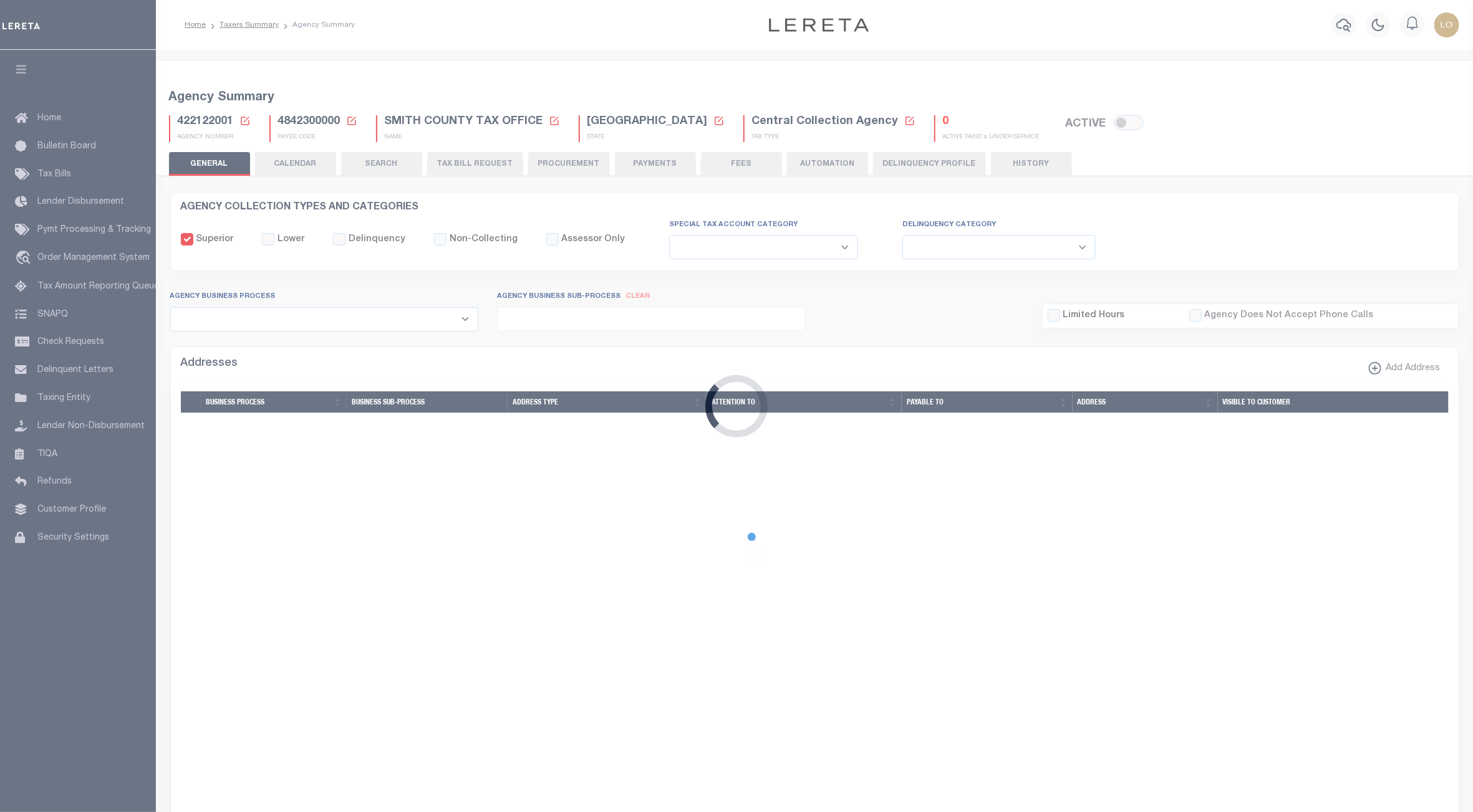
checkbox input "false"
type input "4842300000"
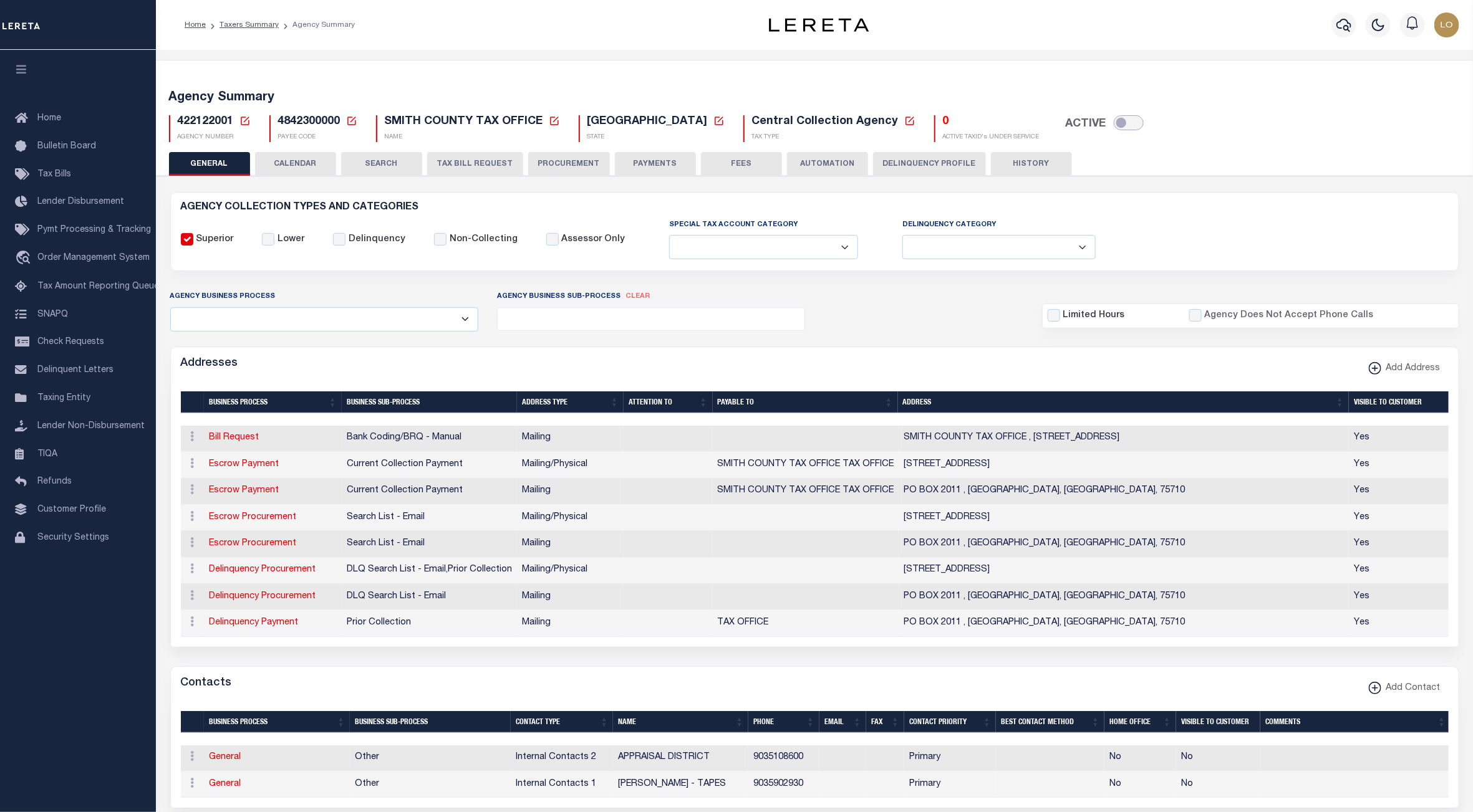
click at [1114, 124] on input "checkbox" at bounding box center [1129, 122] width 30 height 15
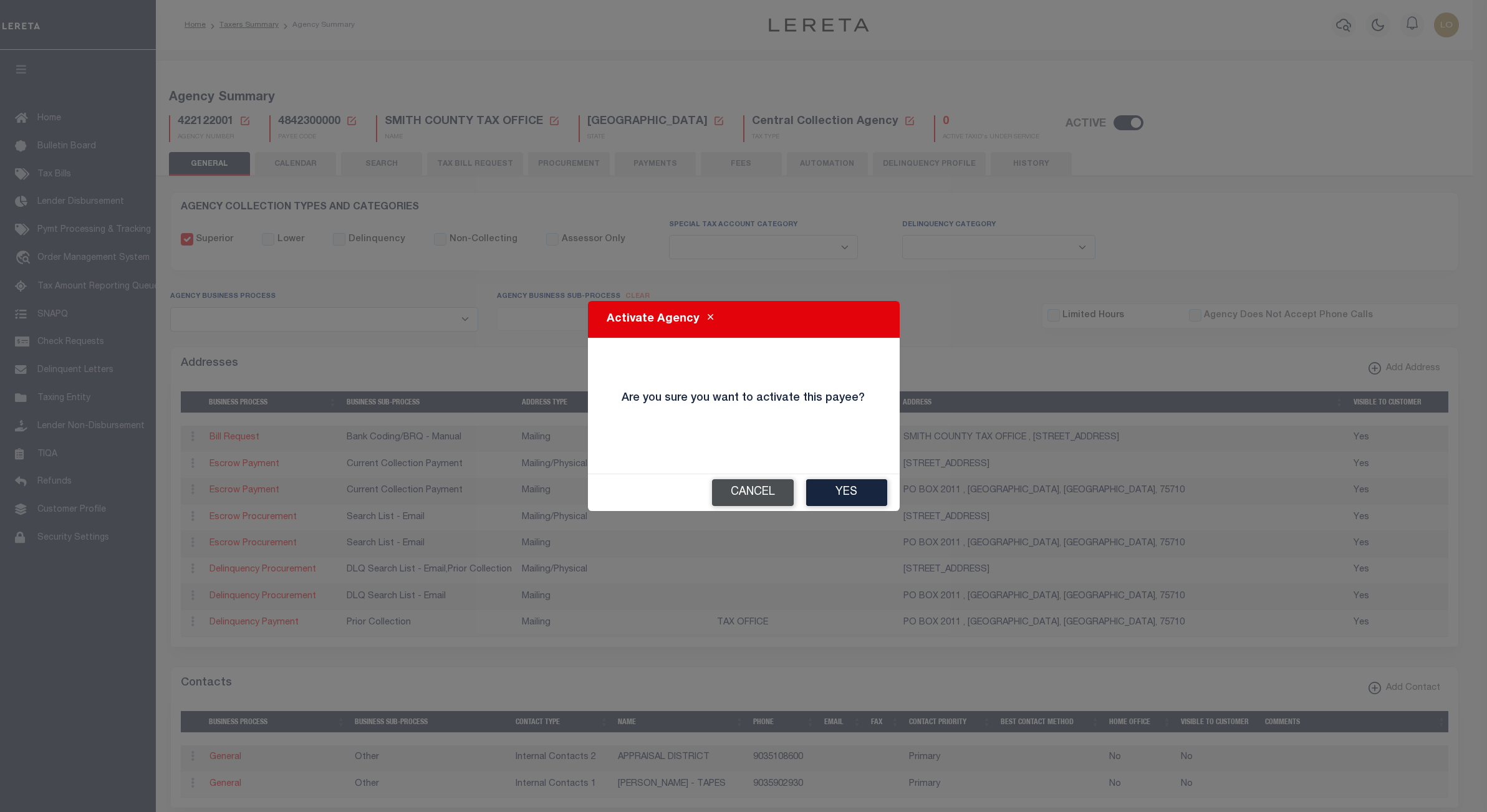
click at [731, 494] on button "Cancel" at bounding box center [752, 492] width 81 height 27
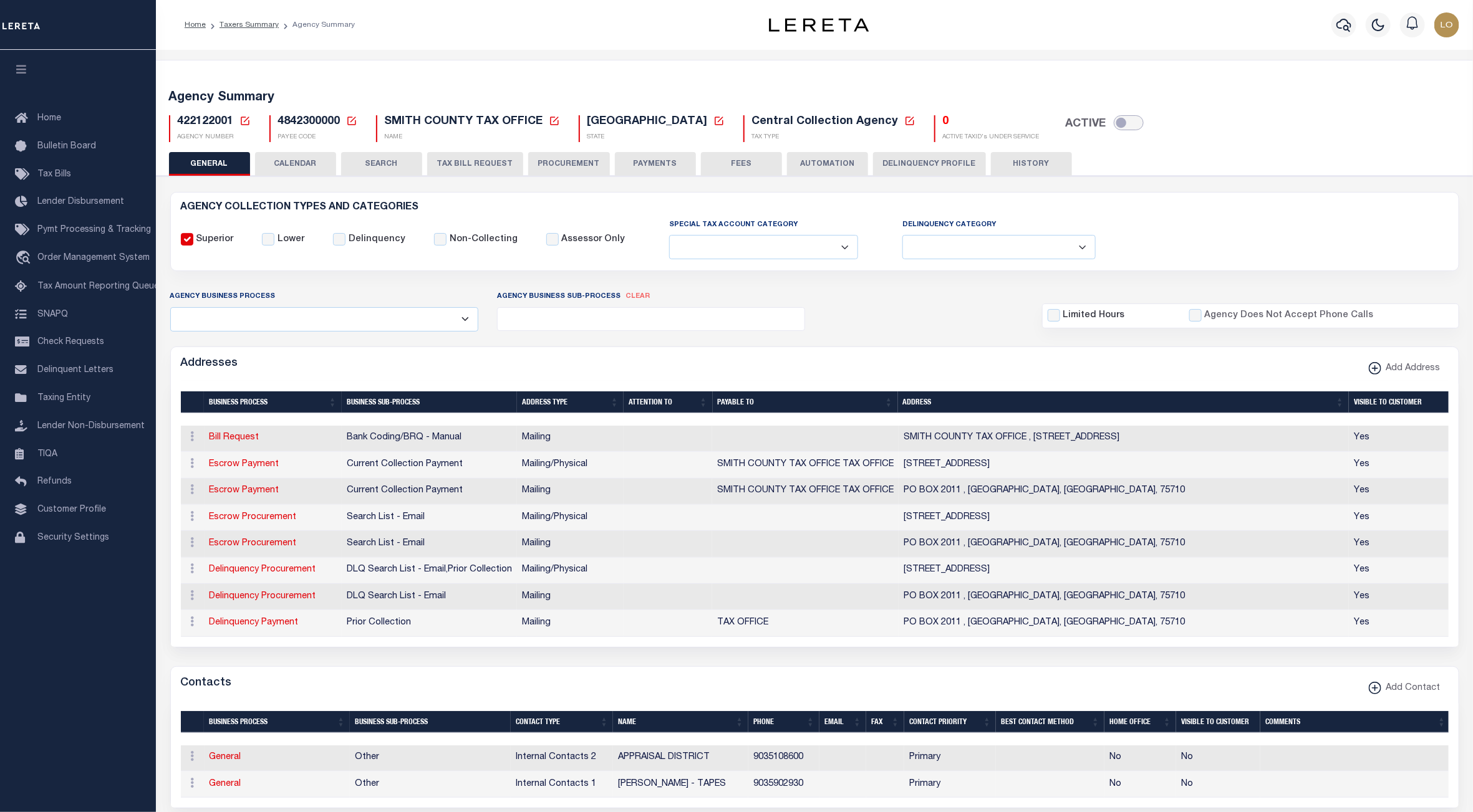
click at [1114, 128] on input "checkbox" at bounding box center [1129, 122] width 30 height 15
checkbox input "true"
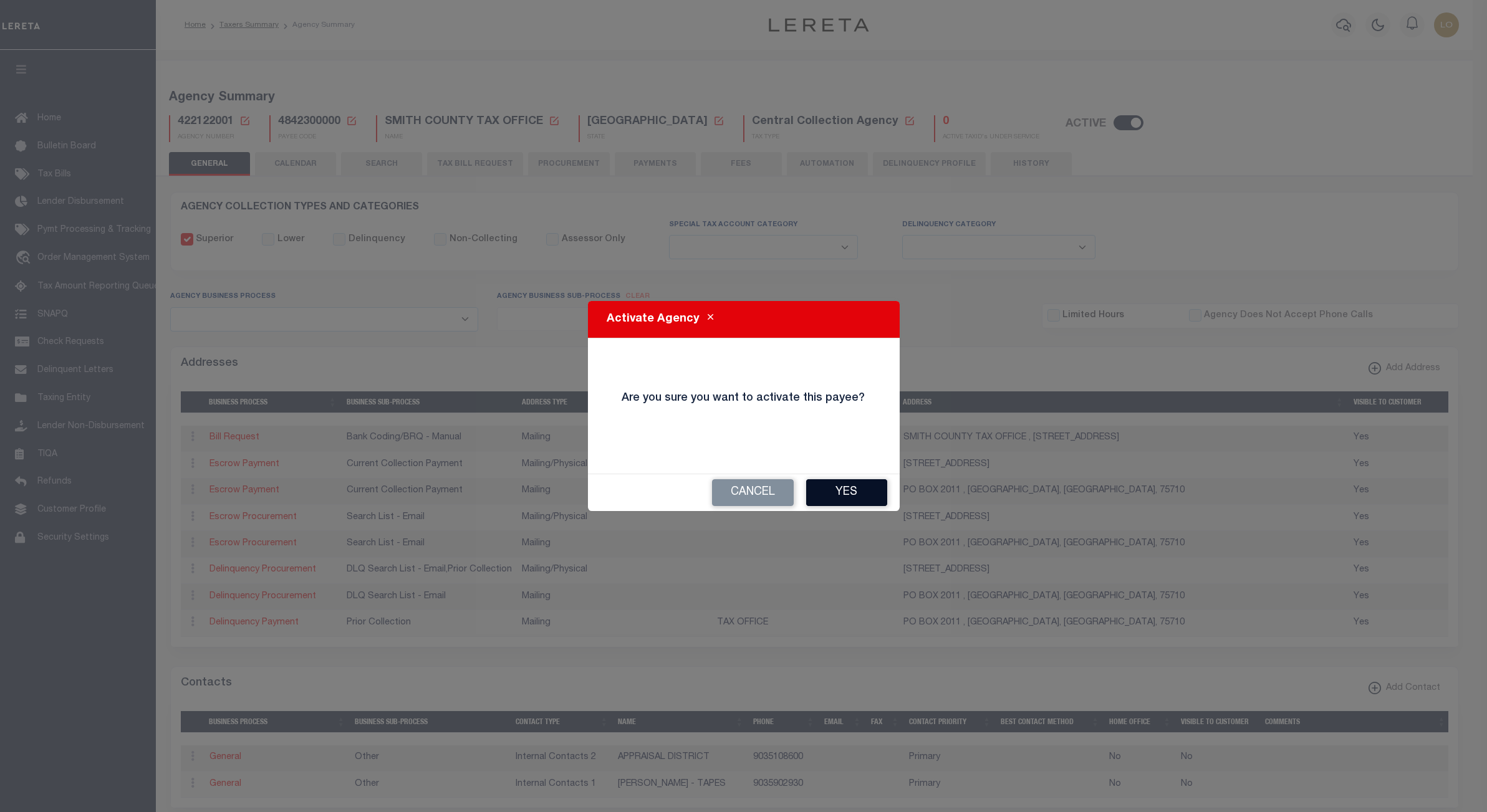
click at [857, 490] on button "Yes" at bounding box center [847, 492] width 81 height 27
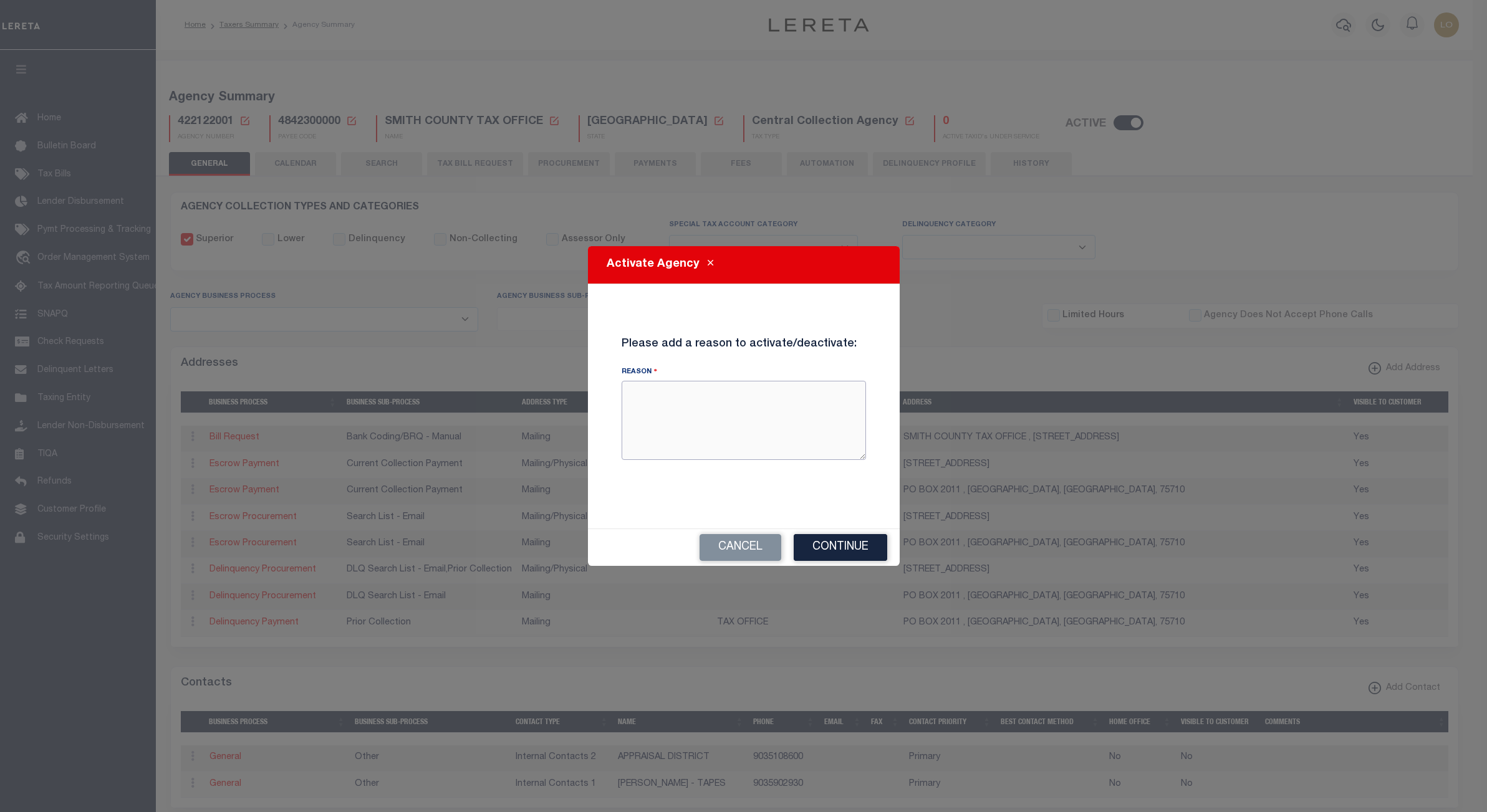
click at [655, 414] on textarea "Reason" at bounding box center [743, 420] width 244 height 79
type textarea "LARZ test"
click at [848, 539] on button "Continue" at bounding box center [841, 547] width 94 height 27
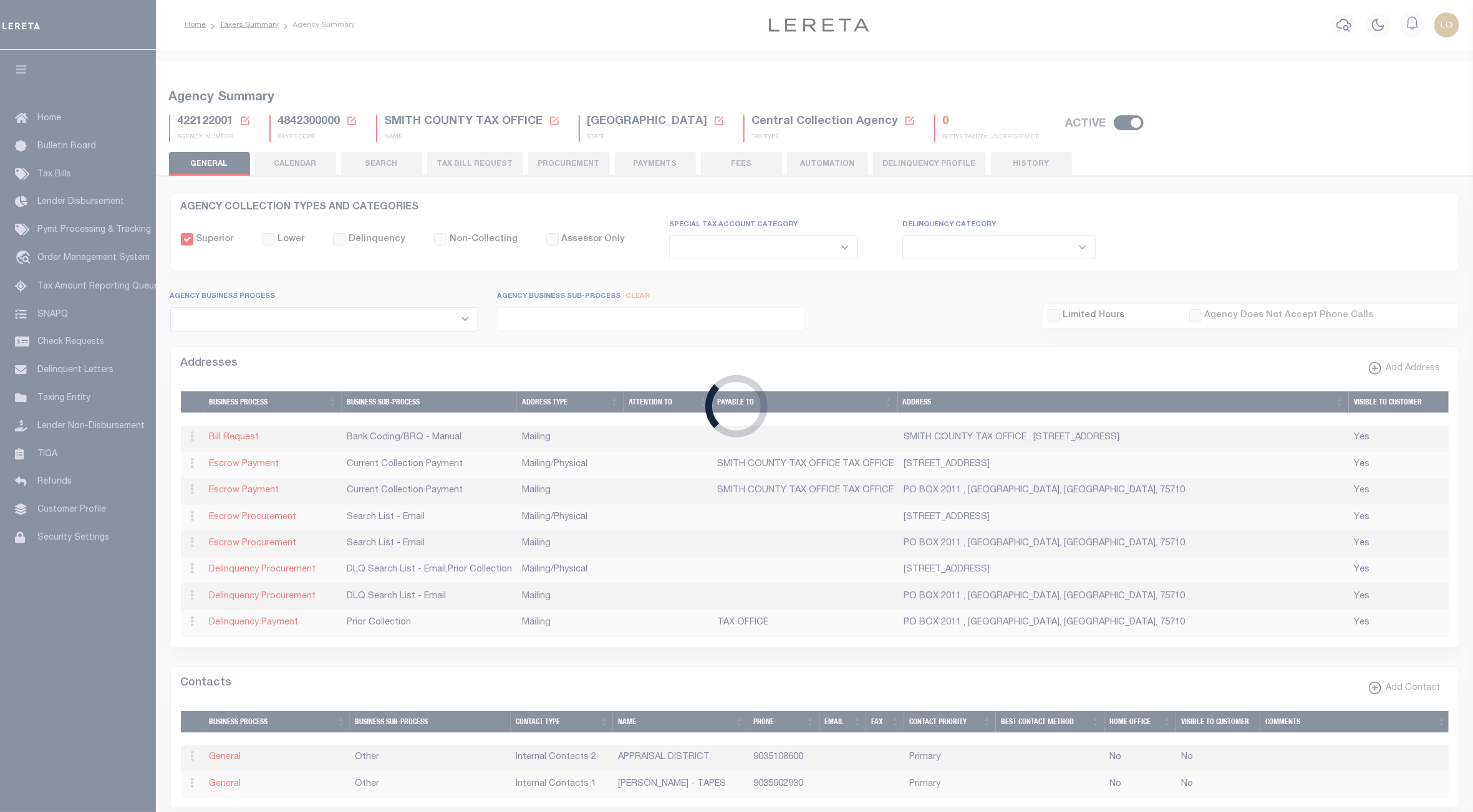
checkbox input "false"
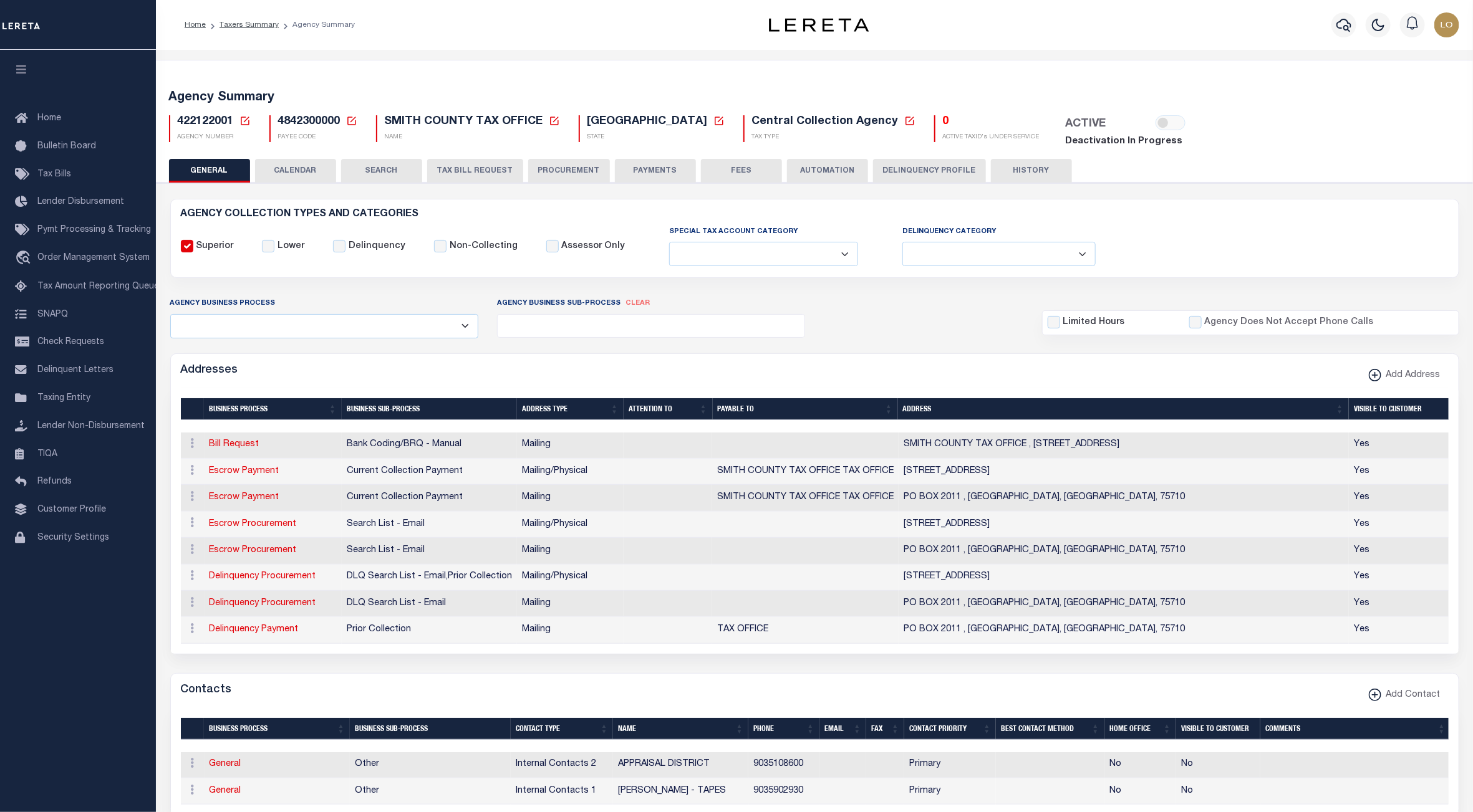
click at [1059, 125] on div "ACTIVE" at bounding box center [1121, 124] width 124 height 18
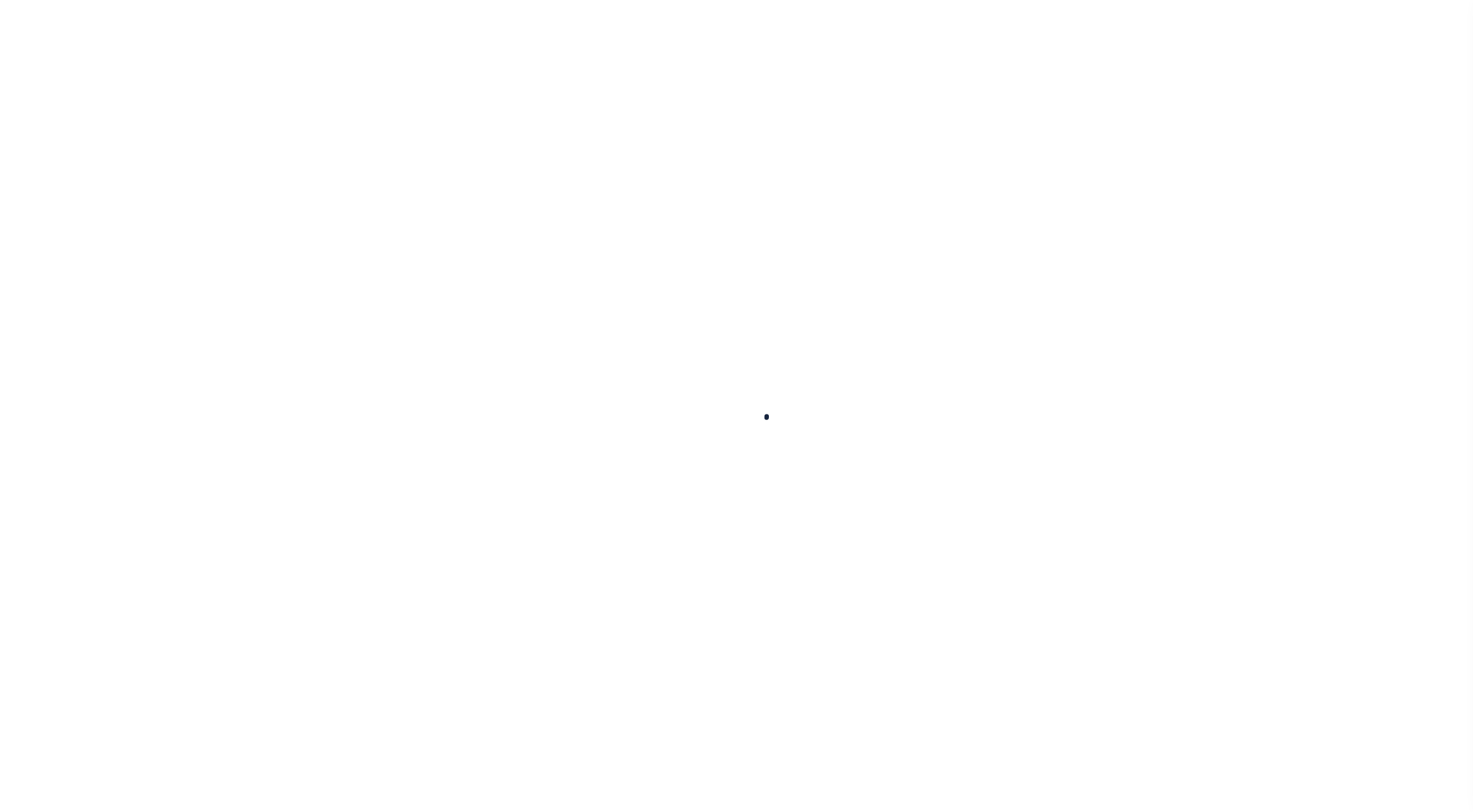
select select
checkbox input "false"
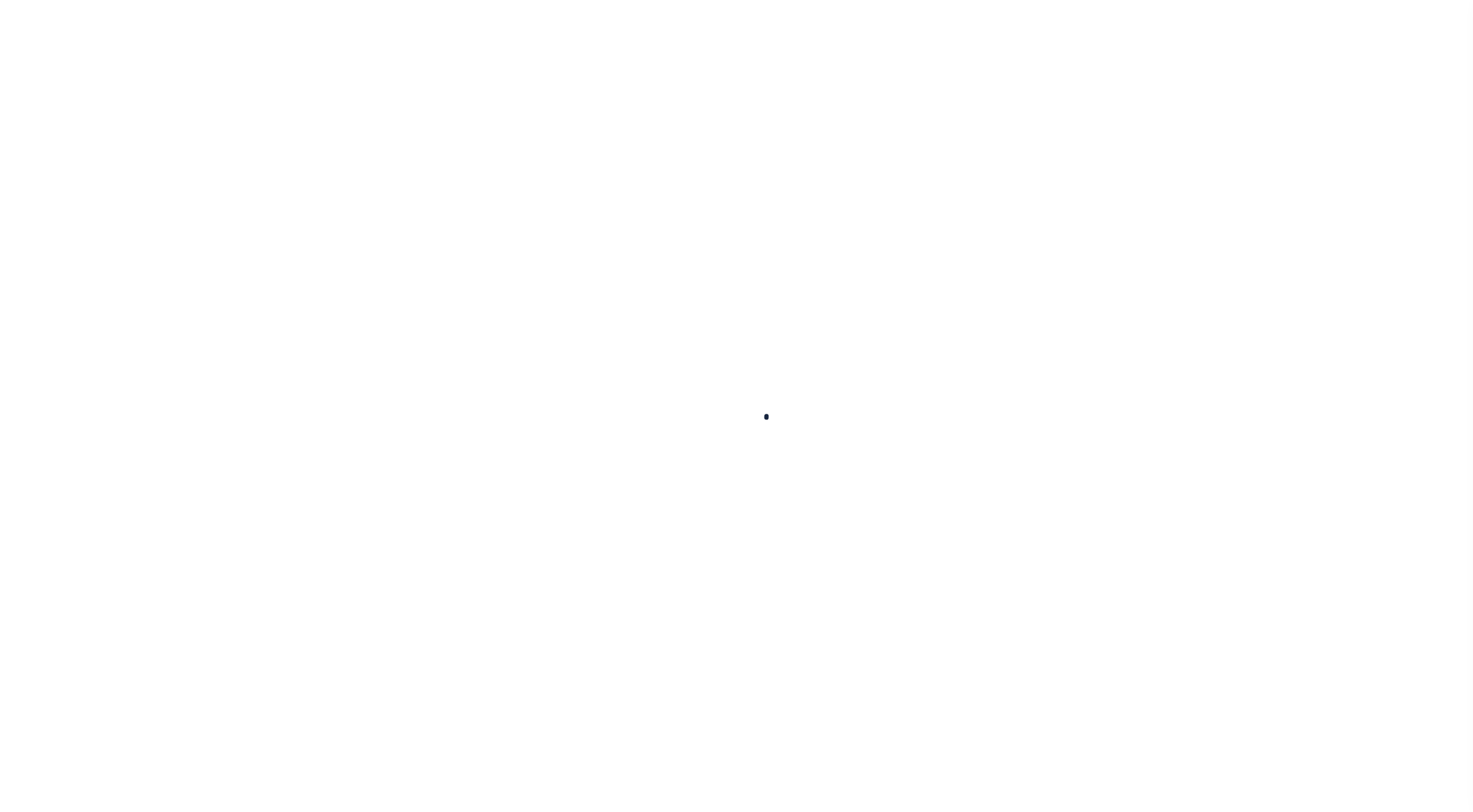
checkbox input "false"
type input "4842300000"
select select
checkbox input "false"
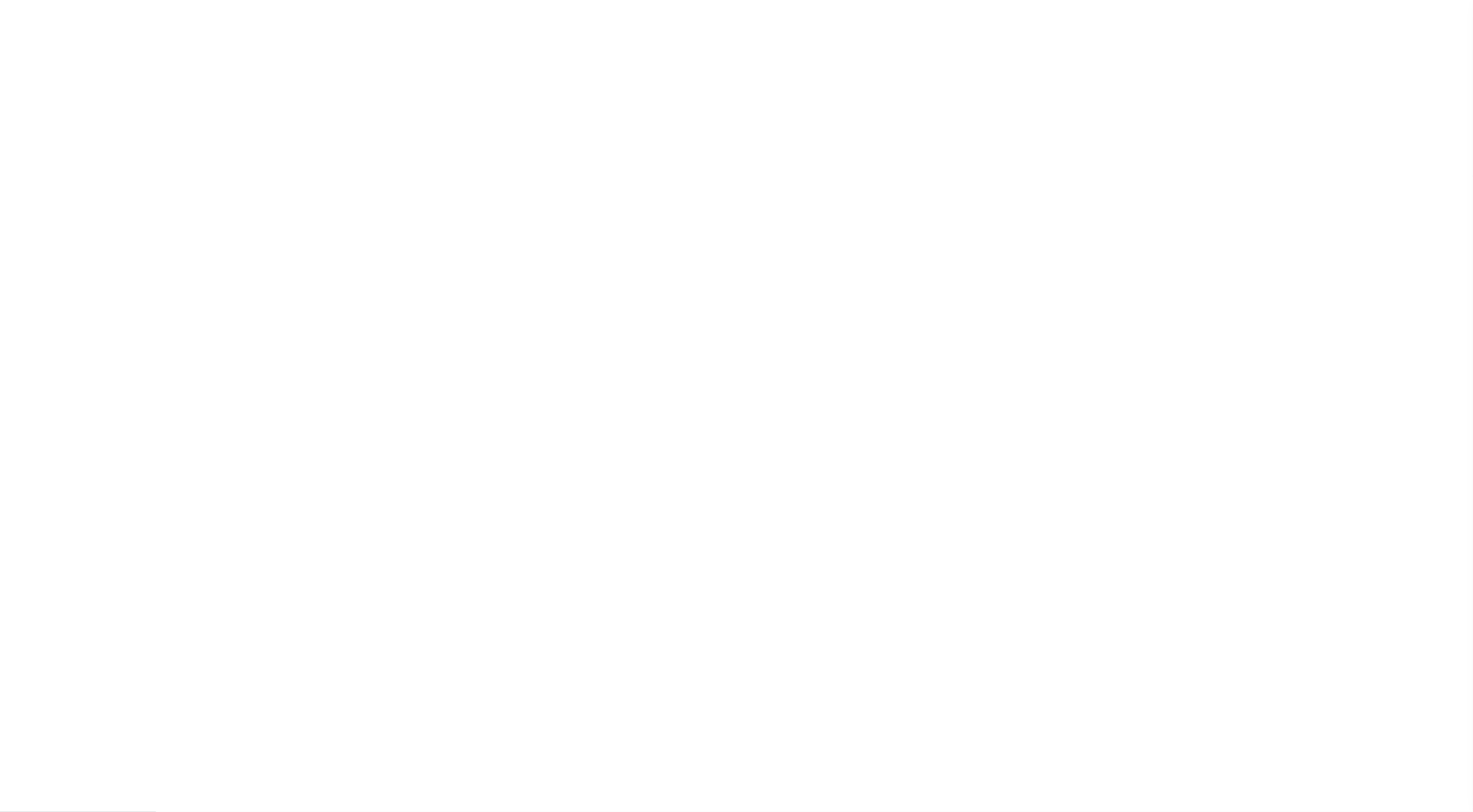
checkbox input "false"
type input "4842300000"
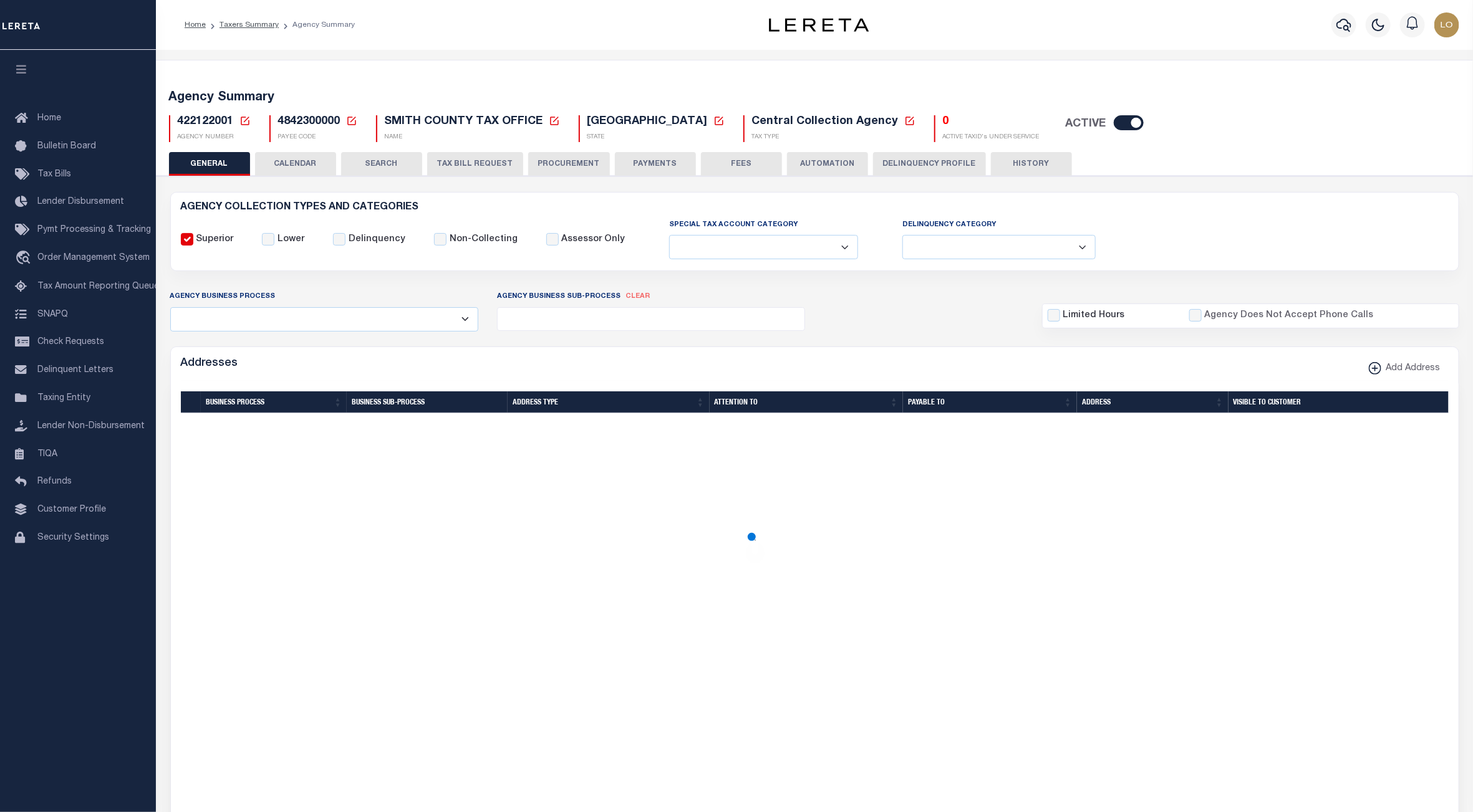
click at [1059, 131] on div "ACTIVE" at bounding box center [1100, 124] width 83 height 18
click at [1114, 124] on input "checkbox" at bounding box center [1129, 122] width 30 height 15
checkbox input "false"
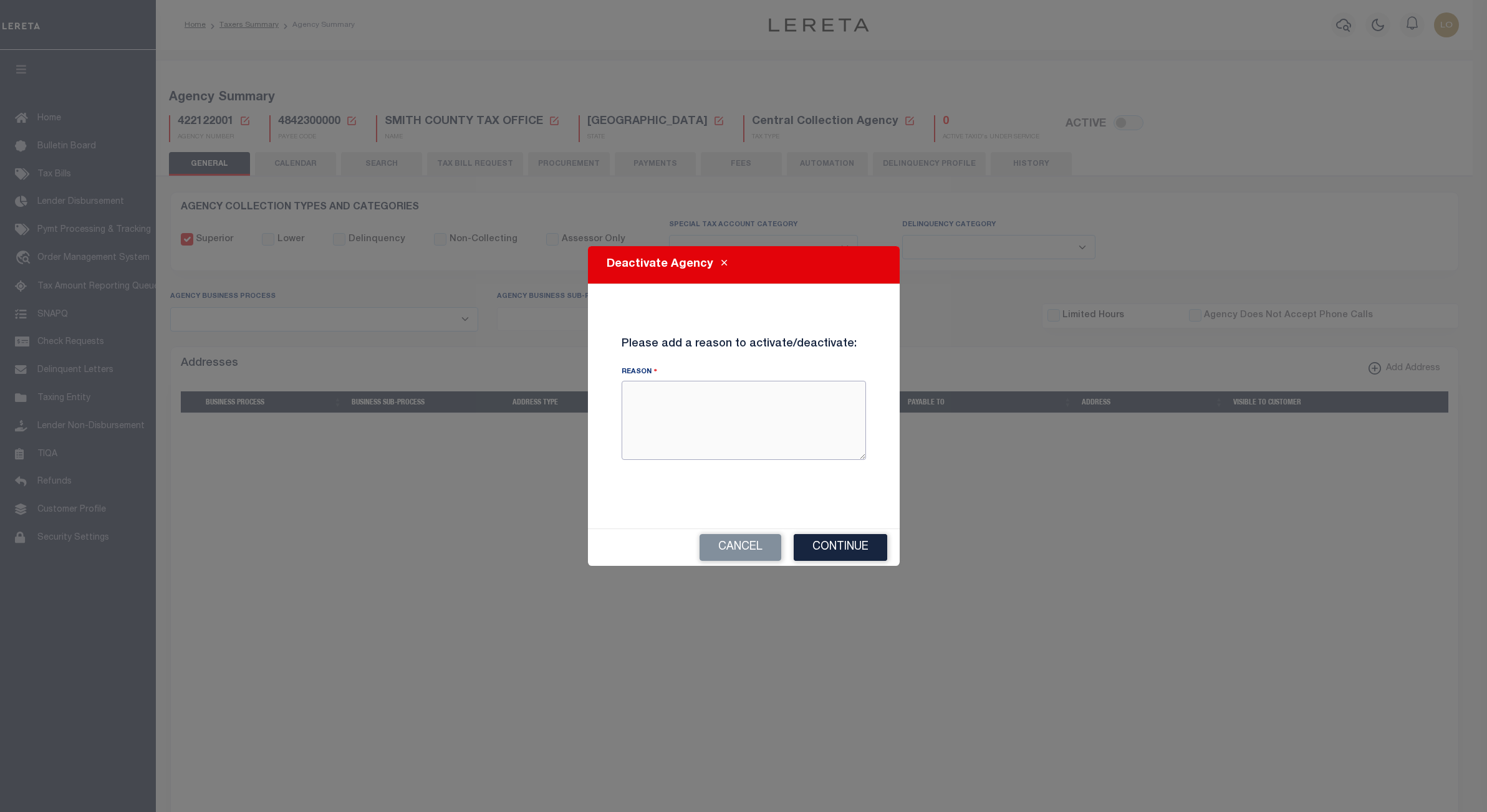
click at [663, 416] on textarea "Reason" at bounding box center [743, 420] width 244 height 79
type textarea "LARZ test"
click at [861, 547] on button "Continue" at bounding box center [841, 547] width 94 height 27
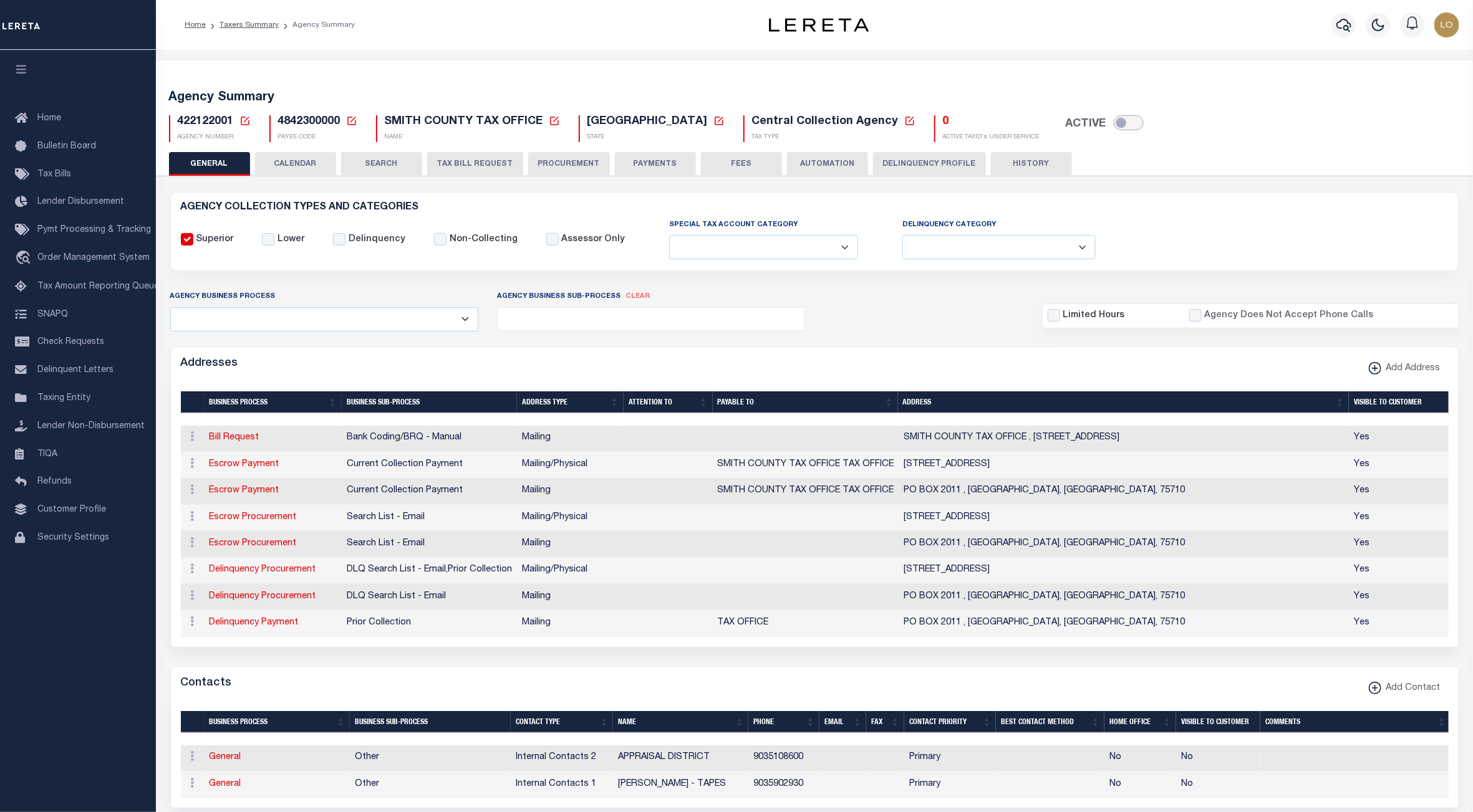
click at [1114, 118] on input "checkbox" at bounding box center [1129, 122] width 30 height 15
checkbox input "true"
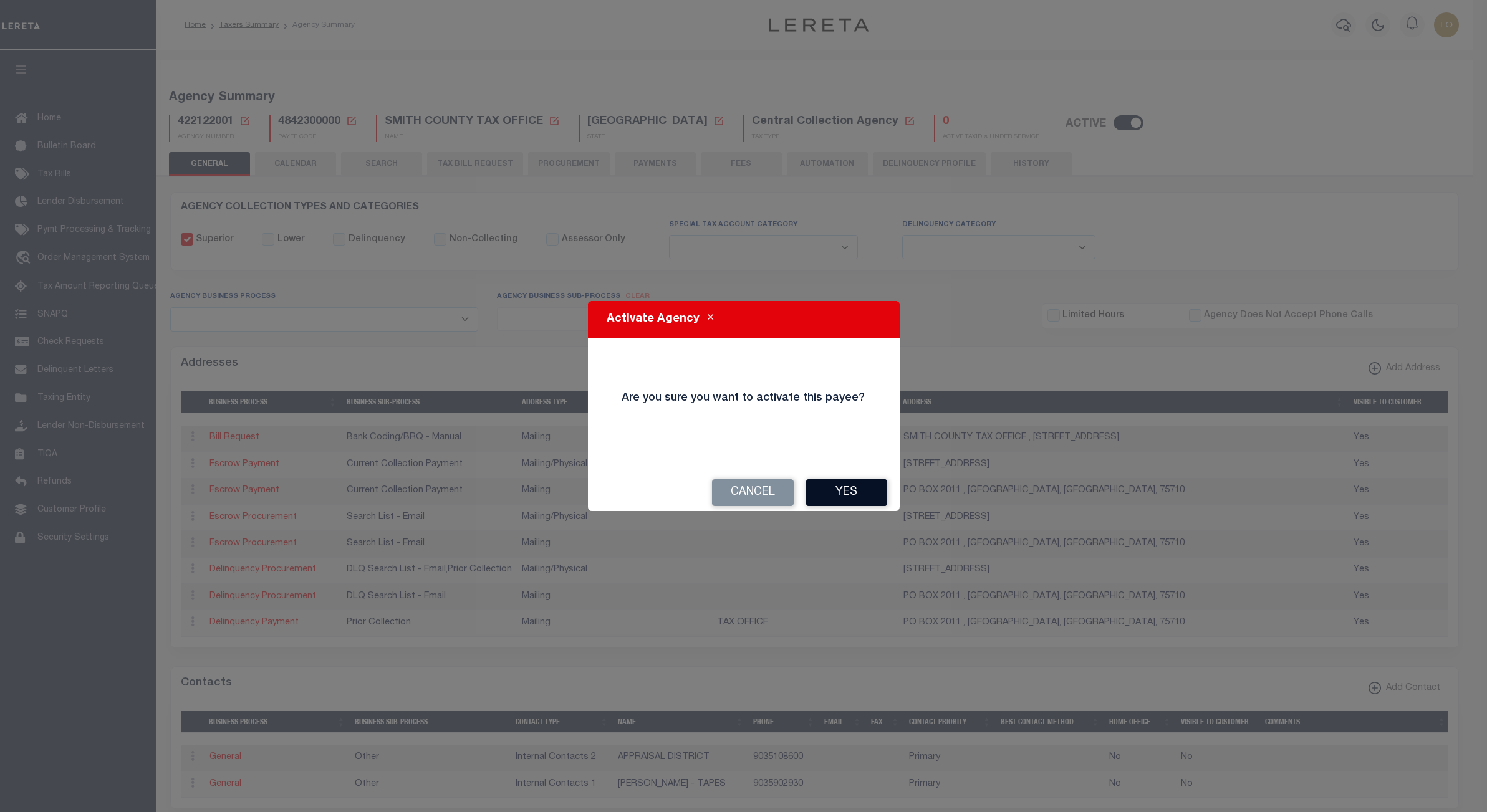
click at [854, 497] on button "Yes" at bounding box center [847, 492] width 81 height 27
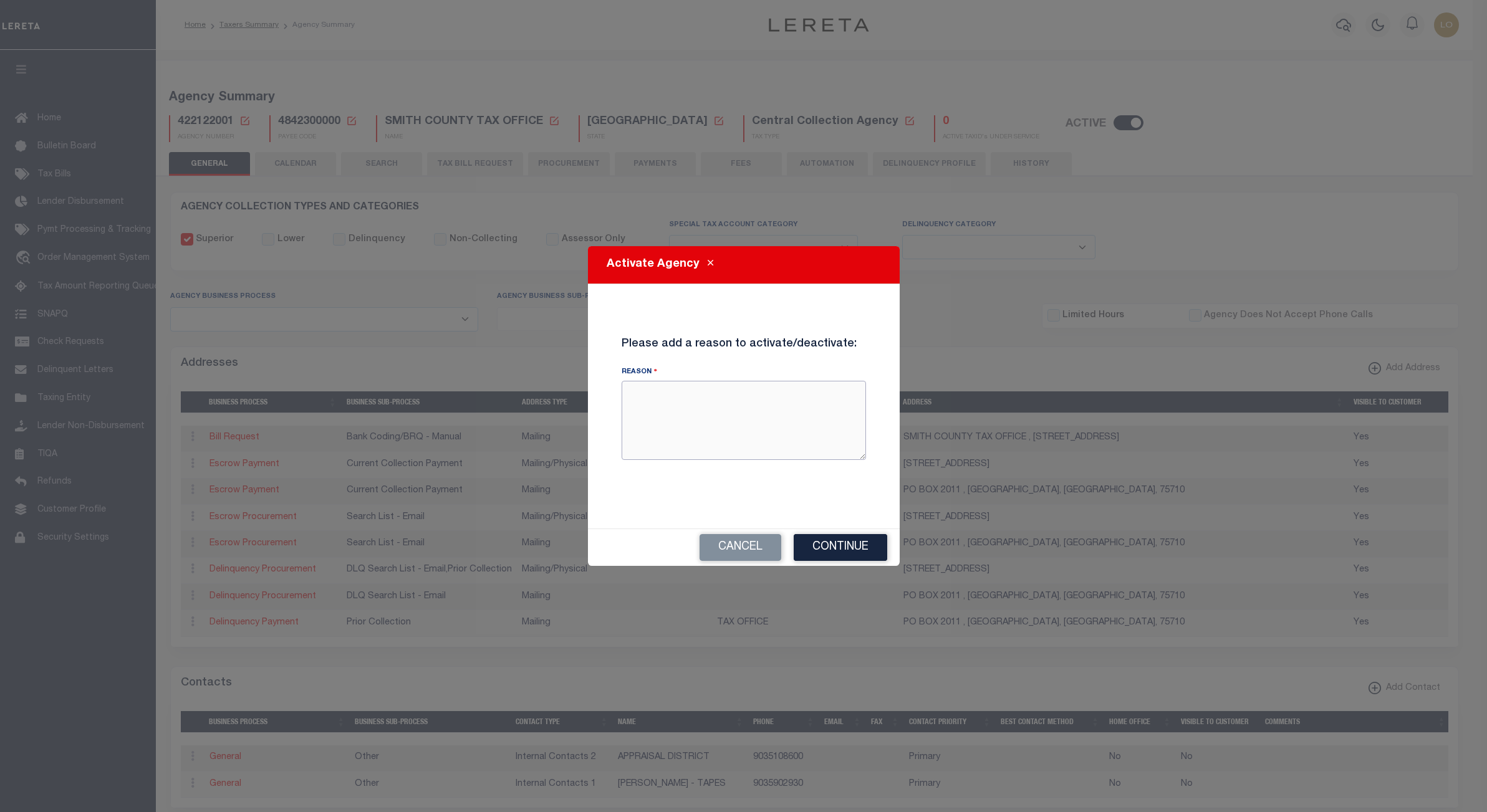
click at [732, 399] on textarea "Reason" at bounding box center [743, 420] width 244 height 79
type textarea "LARZ test"
click at [839, 540] on button "Continue" at bounding box center [841, 547] width 94 height 27
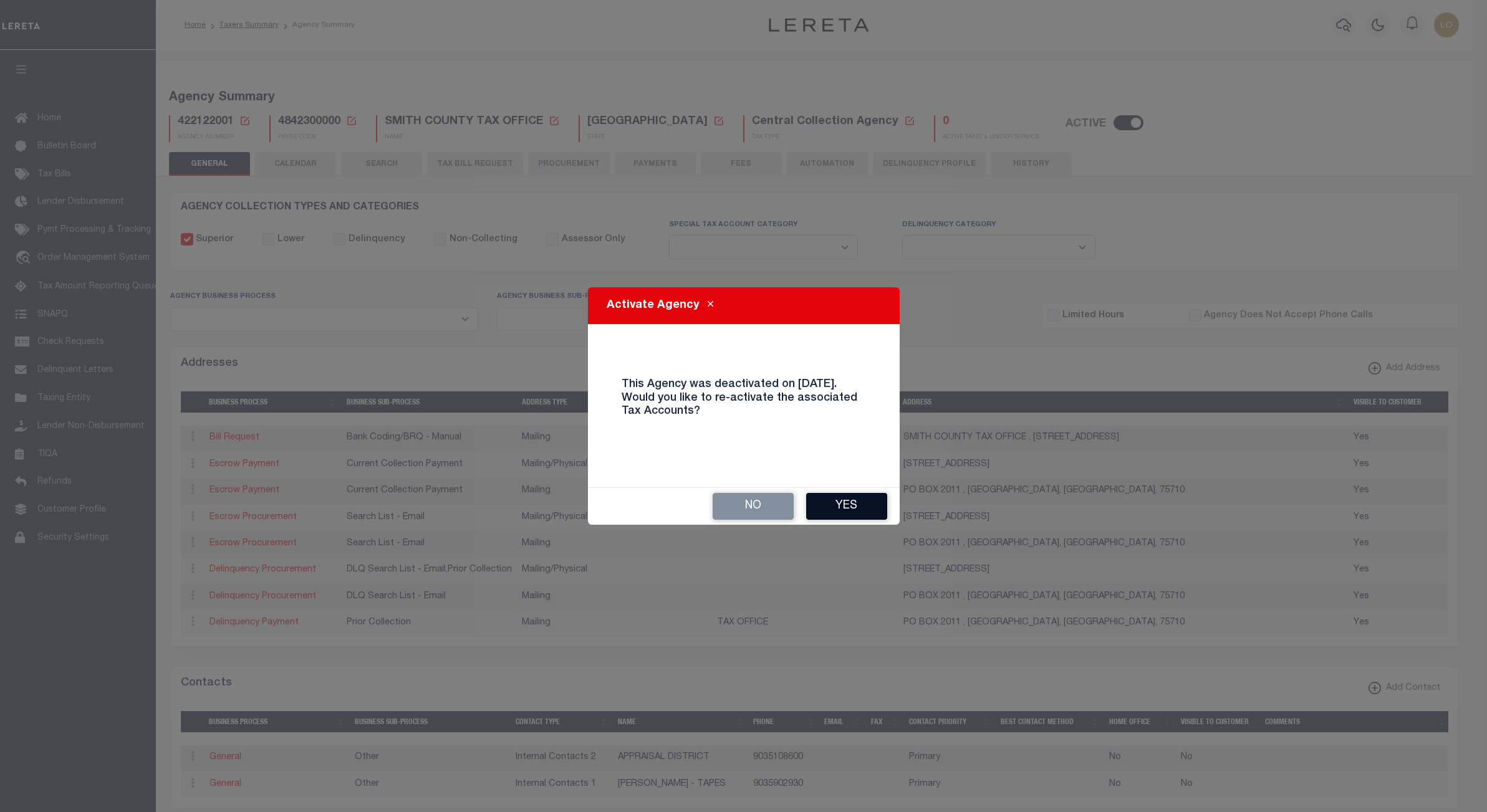
click at [855, 513] on button "Yes" at bounding box center [847, 506] width 81 height 27
